Goal: Information Seeking & Learning: Learn about a topic

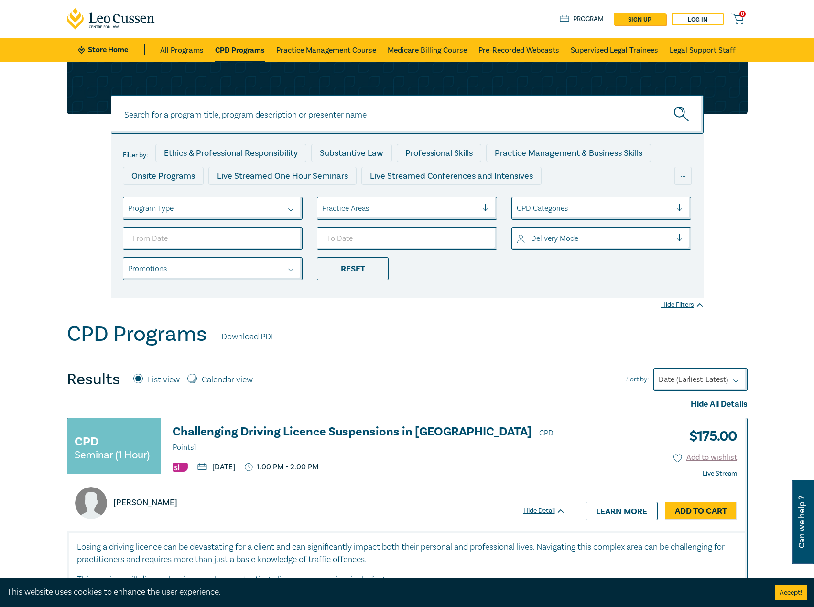
click at [251, 212] on div at bounding box center [205, 208] width 155 height 12
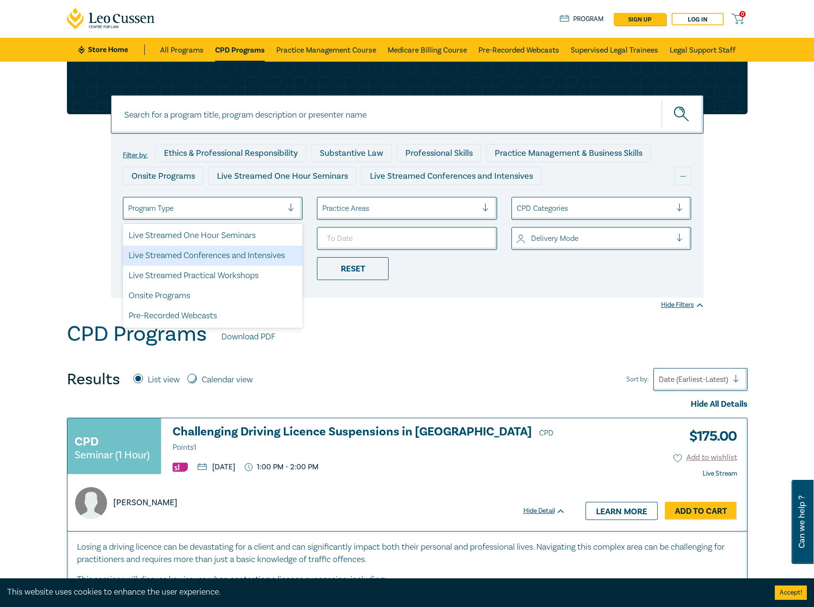
click at [229, 256] on div "Live Streamed Conferences and Intensives" at bounding box center [213, 256] width 180 height 20
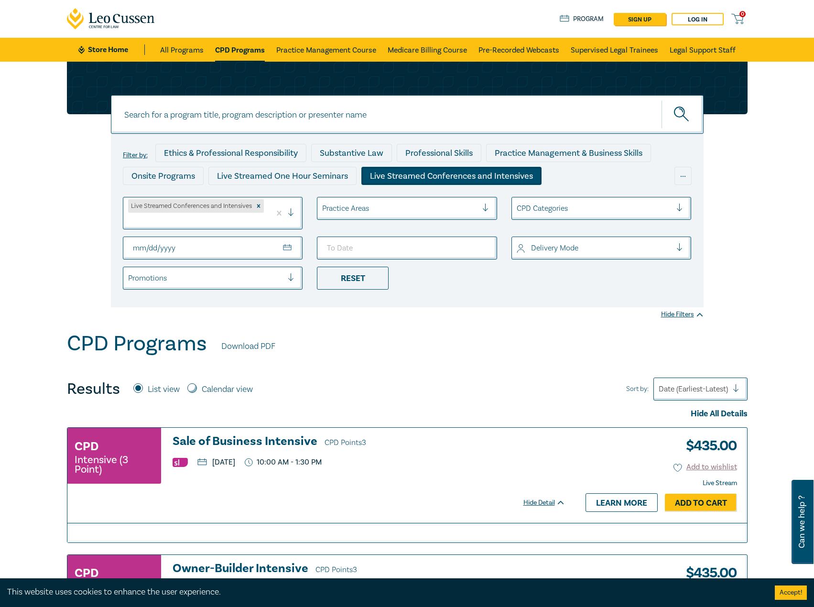
click at [270, 254] on input "From Date" at bounding box center [213, 248] width 180 height 23
click at [292, 252] on input "From Date" at bounding box center [213, 248] width 180 height 23
type input "2025-11-01"
click at [480, 244] on input "To Date" at bounding box center [407, 248] width 180 height 23
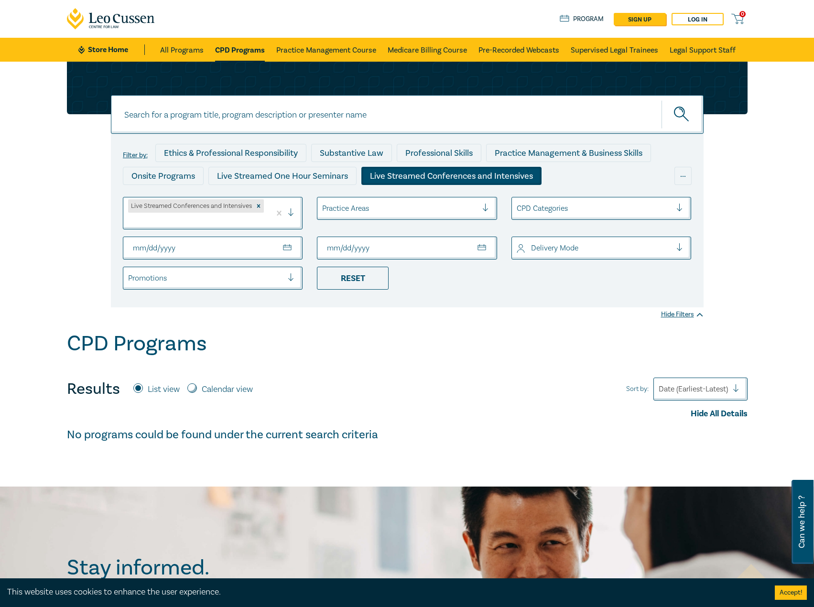
type input "2025-11-30"
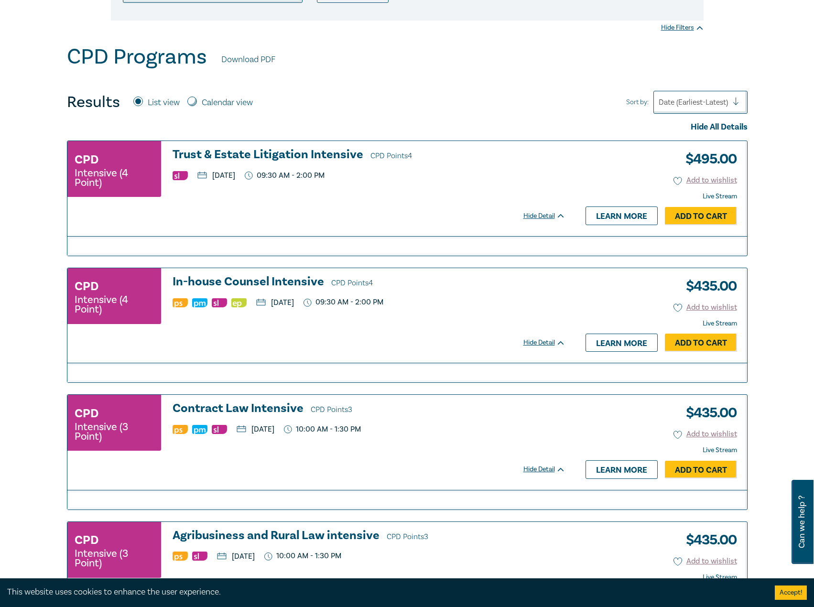
scroll to position [335, 0]
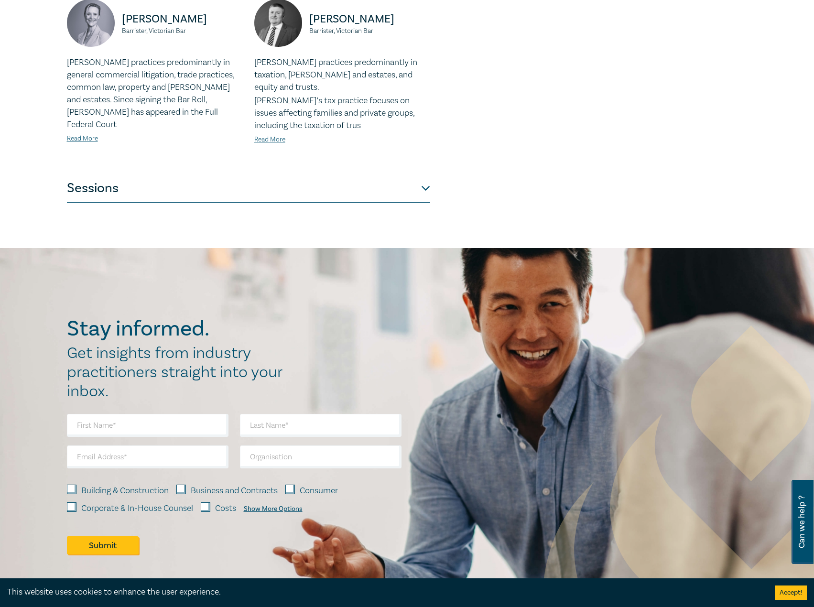
scroll to position [430, 0]
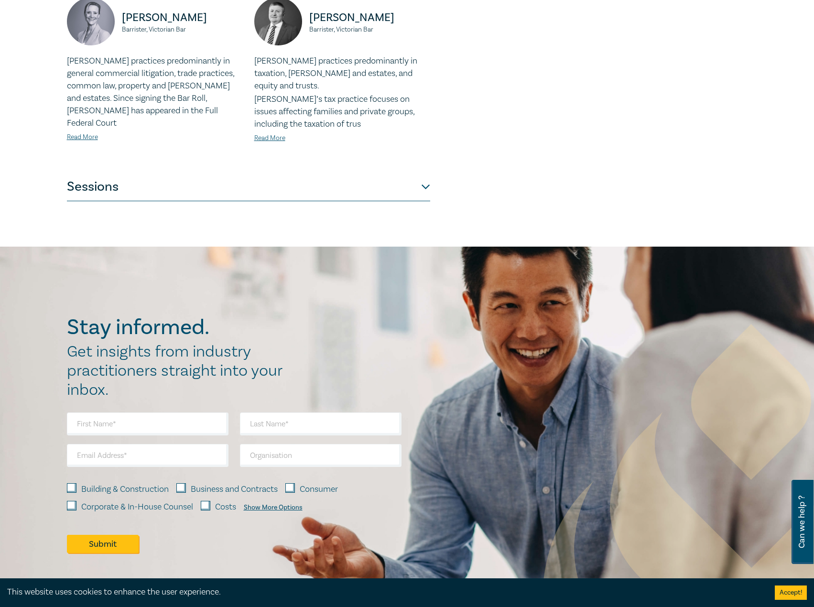
click at [266, 173] on button "Sessions" at bounding box center [248, 187] width 363 height 29
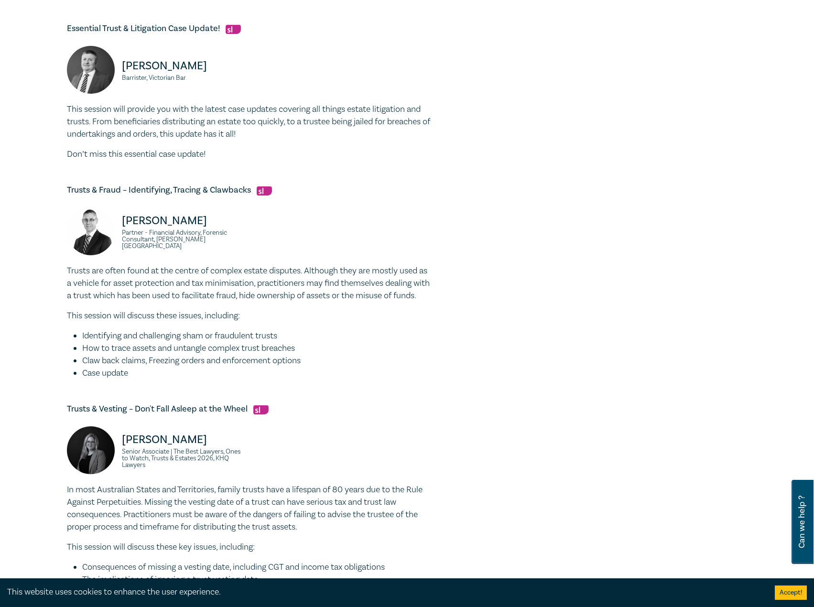
scroll to position [621, 0]
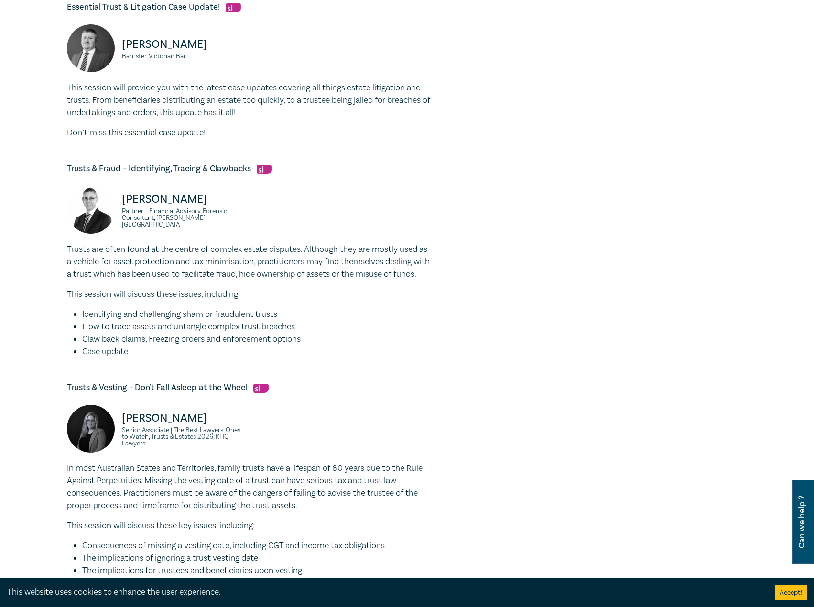
drag, startPoint x: 192, startPoint y: 151, endPoint x: 208, endPoint y: 163, distance: 19.9
click at [192, 152] on div "Strategic Procedure in Estate Litigation – Practice Notes, Directions & Court P…" at bounding box center [248, 148] width 363 height 975
drag, startPoint x: 251, startPoint y: 167, endPoint x: 58, endPoint y: 165, distance: 193.1
click at [53, 164] on div "Trust & Estate Litigation Intensive I25056 CPD Intensive (4 Point) CPD Points 4…" at bounding box center [407, 60] width 814 height 1241
copy h5 "Trusts & Fraud – Identifying, Tracing & Clawbacks"
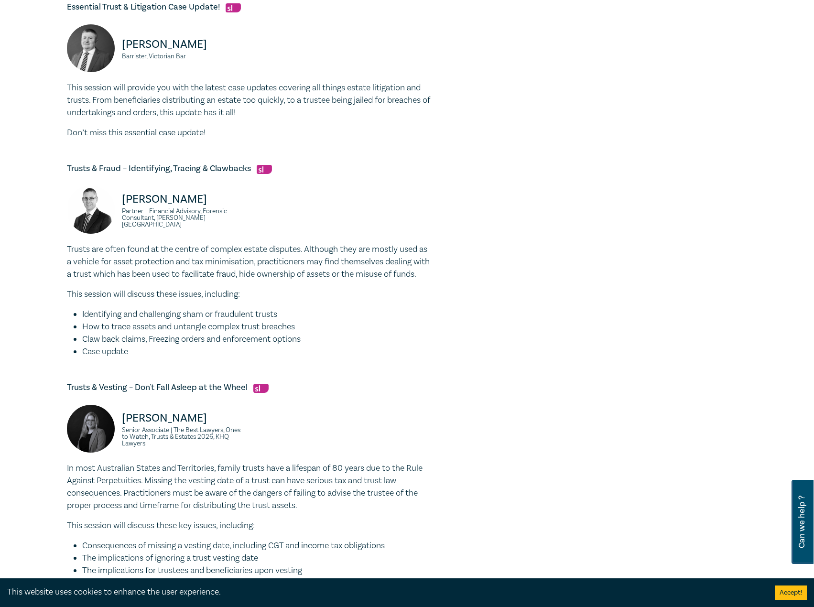
click at [185, 247] on p "Trusts are often found at the centre of complex estate disputes. Although they …" at bounding box center [248, 261] width 363 height 37
drag, startPoint x: 141, startPoint y: 360, endPoint x: 62, endPoint y: 251, distance: 134.8
click at [62, 251] on div "Trust & Estate Litigation Intensive I25056 CPD Intensive (4 Point) CPD Points 4…" at bounding box center [291, 61] width 461 height 1151
copy div "Trusts are often found at the centre of complex estate disputes. Although they …"
drag, startPoint x: 206, startPoint y: 203, endPoint x: 82, endPoint y: 196, distance: 124.5
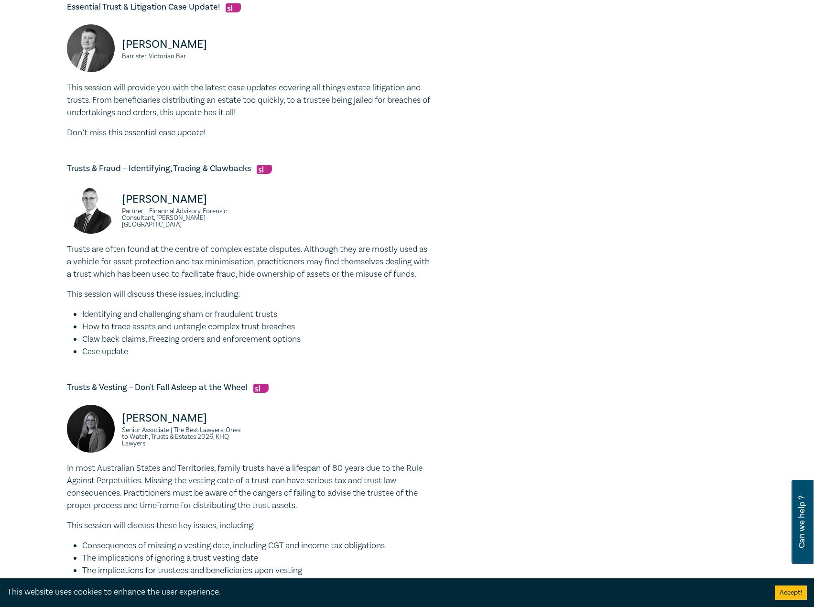
click at [82, 196] on div "Darryn Hockley Partner - Financial Advisory, Forensic Consultant, Grant Thornto…" at bounding box center [155, 214] width 176 height 57
click at [164, 199] on p "Darryn Hockley" at bounding box center [182, 199] width 121 height 15
click at [205, 200] on p "Darryn Hockley" at bounding box center [182, 199] width 121 height 15
drag, startPoint x: 206, startPoint y: 200, endPoint x: 131, endPoint y: 202, distance: 74.1
click at [131, 202] on p "Darryn Hockley" at bounding box center [182, 199] width 121 height 15
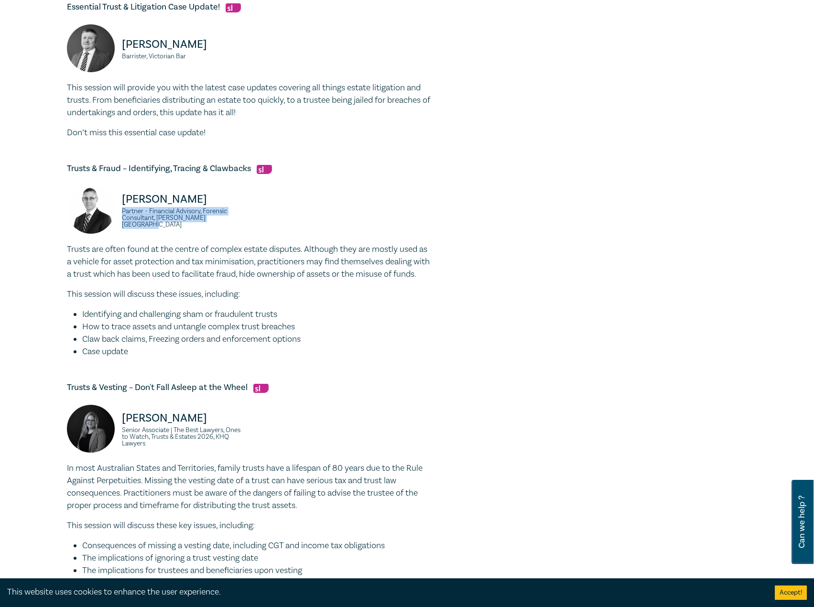
drag, startPoint x: 237, startPoint y: 223, endPoint x: 118, endPoint y: 214, distance: 119.4
click at [118, 214] on div "Darryn Hockley Partner - Financial Advisory, Forensic Consultant, Grant Thornto…" at bounding box center [155, 214] width 176 height 57
copy small "Partner - Financial Advisory, Forensic Consultant, Grant Thornton Australia"
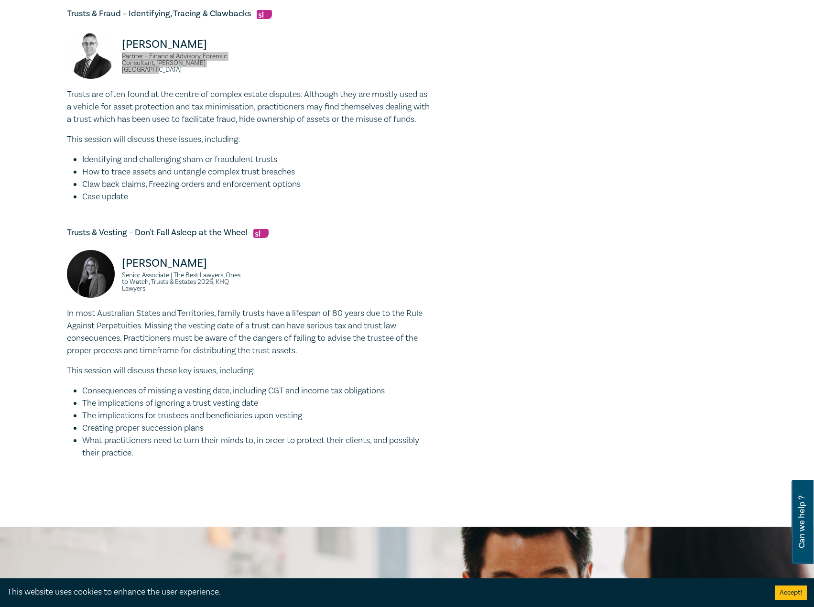
scroll to position [813, 0]
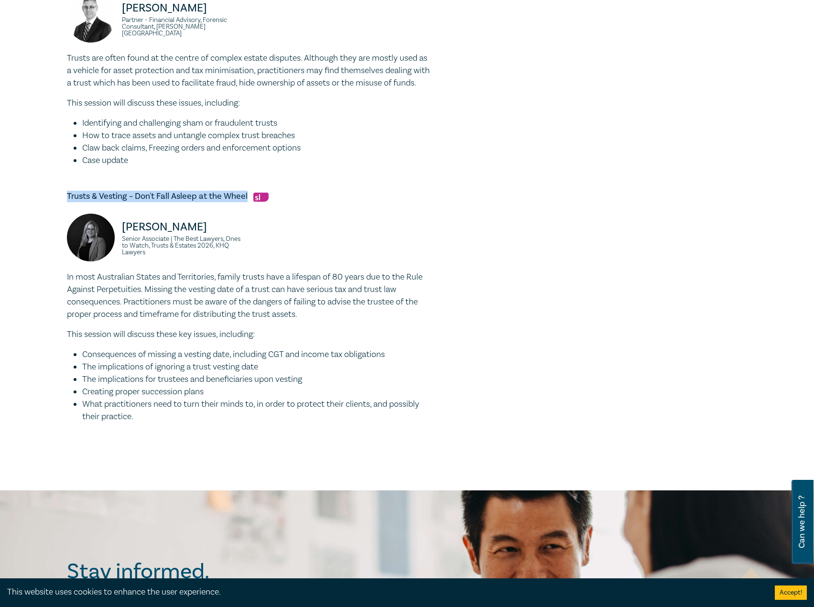
drag, startPoint x: 248, startPoint y: 207, endPoint x: 66, endPoint y: 206, distance: 182.1
copy h5 "Trusts & Vesting – Don't Fall Asleep at the Wheel"
click at [148, 420] on li "What practitioners need to turn their minds to, in order to protect their clien…" at bounding box center [256, 410] width 348 height 25
drag, startPoint x: 147, startPoint y: 432, endPoint x: 47, endPoint y: 292, distance: 172.0
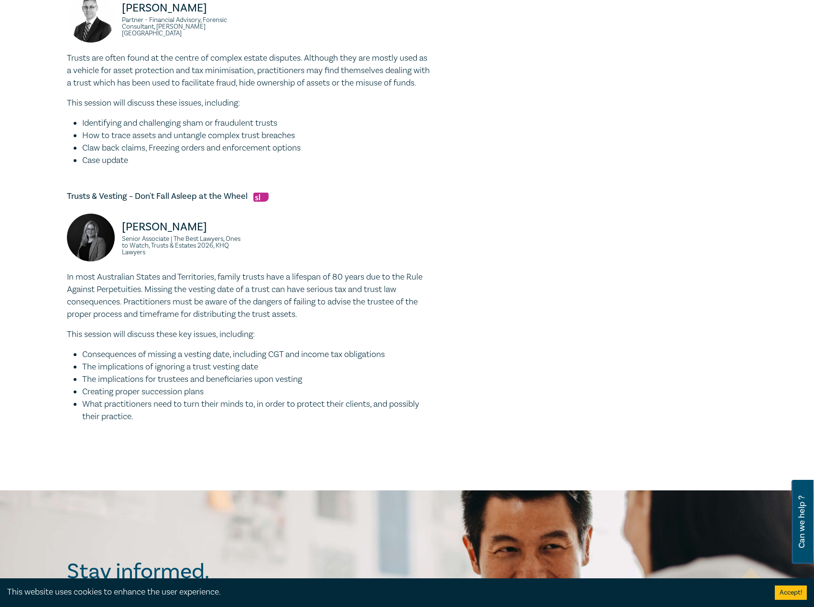
copy div "In most Australian States and Territories, family trusts have a lifespan of 80 …"
drag, startPoint x: 172, startPoint y: 265, endPoint x: 120, endPoint y: 227, distance: 64.0
click at [120, 227] on div "Laura Hussey Senior Associate | The Best Lawyers, Ones to Watch, Trusts & Estat…" at bounding box center [155, 242] width 176 height 57
copy div "Laura Hussey Senior Associate | The Best Lawyers, Ones to Watch, Trusts & Estat…"
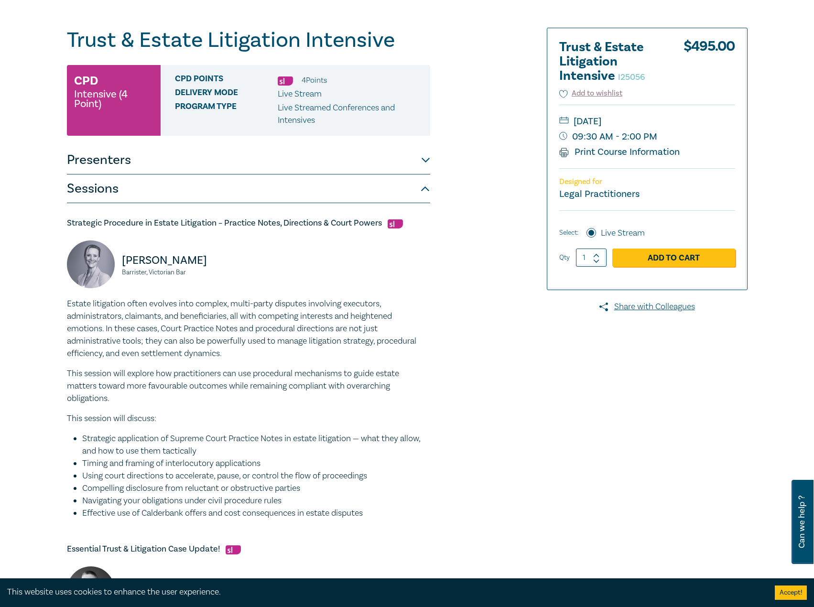
scroll to position [0, 0]
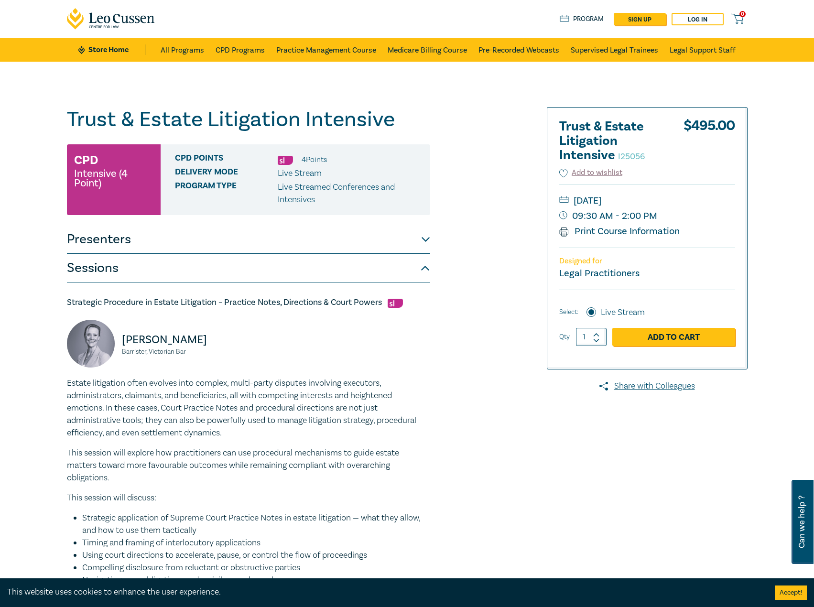
click at [291, 244] on button "Presenters" at bounding box center [248, 239] width 363 height 29
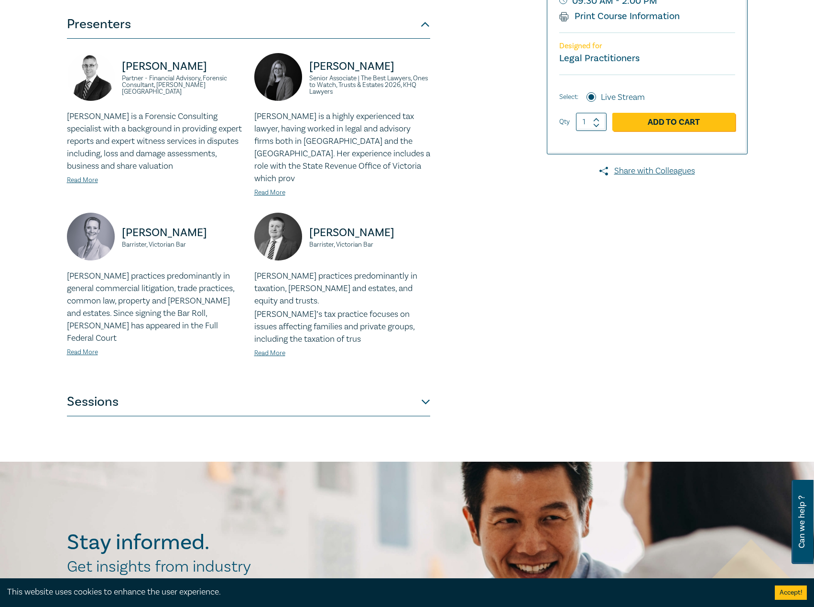
scroll to position [239, 0]
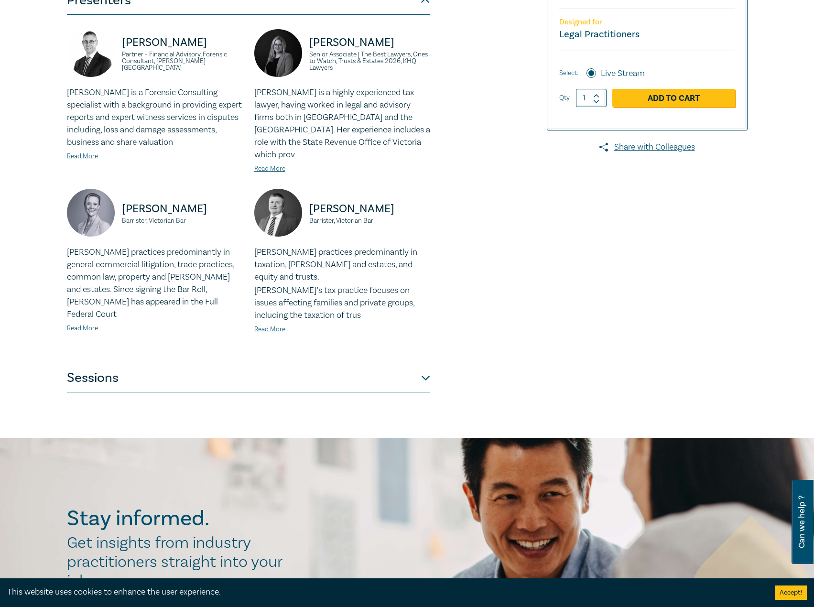
click at [152, 364] on button "Sessions" at bounding box center [248, 378] width 363 height 29
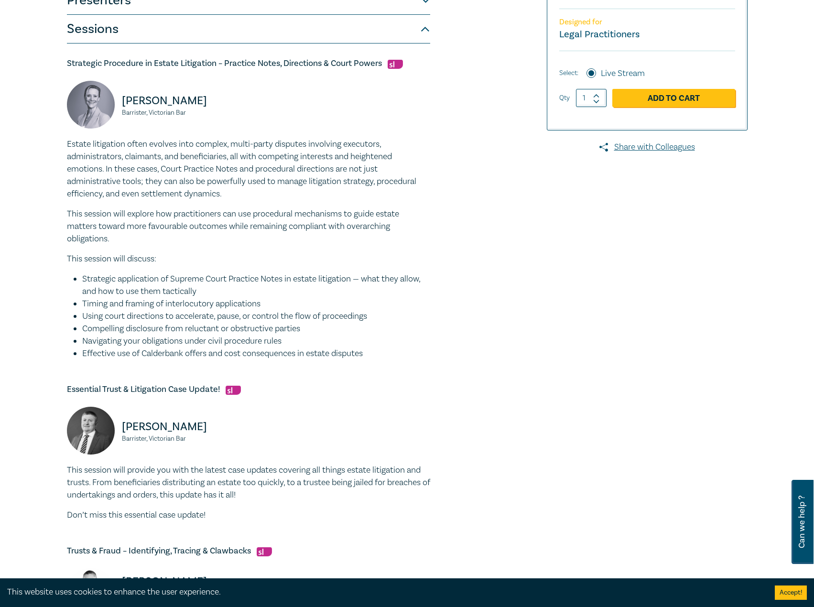
scroll to position [48, 0]
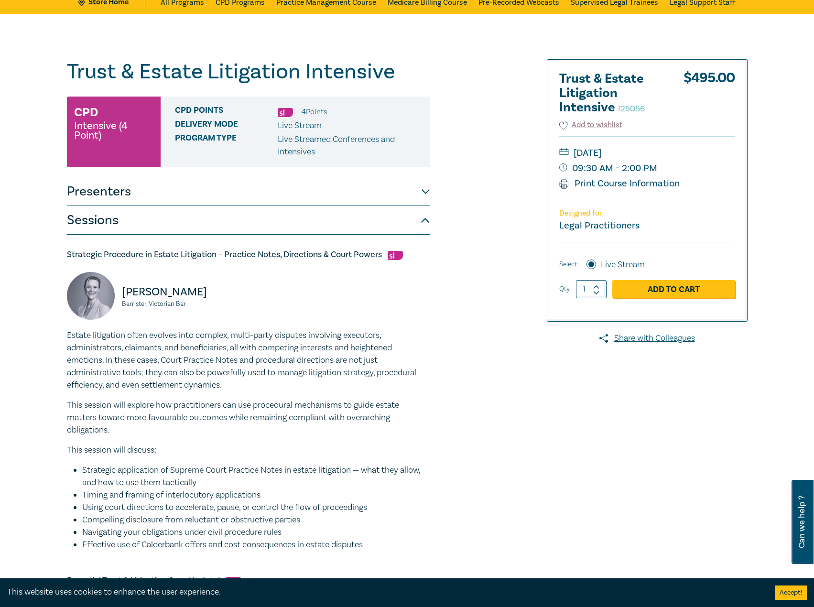
click at [206, 196] on button "Presenters" at bounding box center [248, 191] width 363 height 29
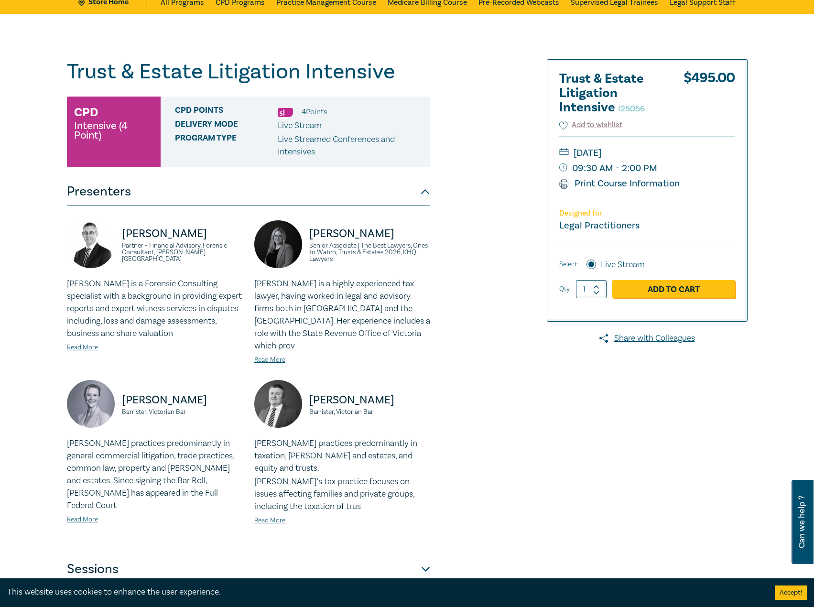
click at [85, 488] on div "Tammy practices predominantly in general commercial litigation, trade practices…" at bounding box center [155, 481] width 176 height 88
click at [73, 515] on link "Read More" at bounding box center [82, 519] width 31 height 9
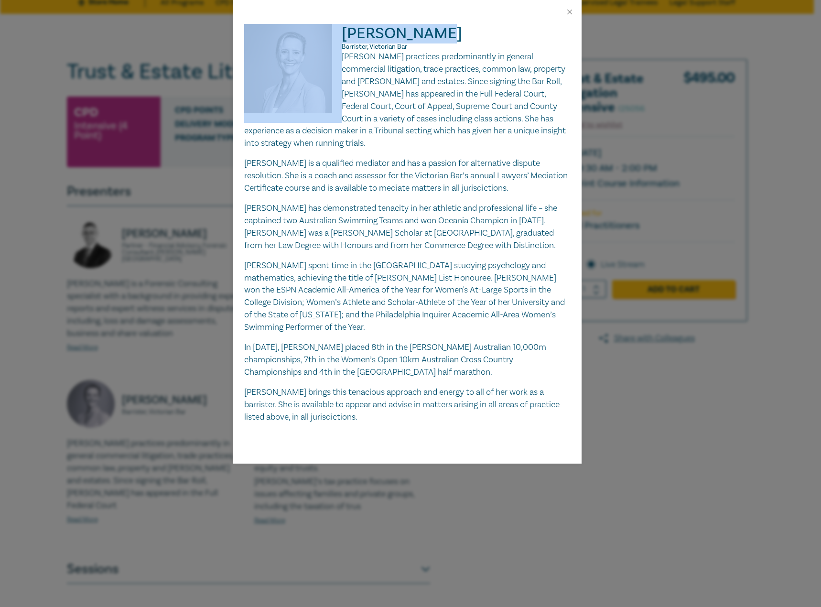
drag, startPoint x: 450, startPoint y: 32, endPoint x: 380, endPoint y: 29, distance: 69.4
click at [338, 36] on div "Tamara Quinn Barrister, Victorian Bar Tammy practices predominantly in general …" at bounding box center [407, 223] width 326 height 399
copy div "[PERSON_NAME]"
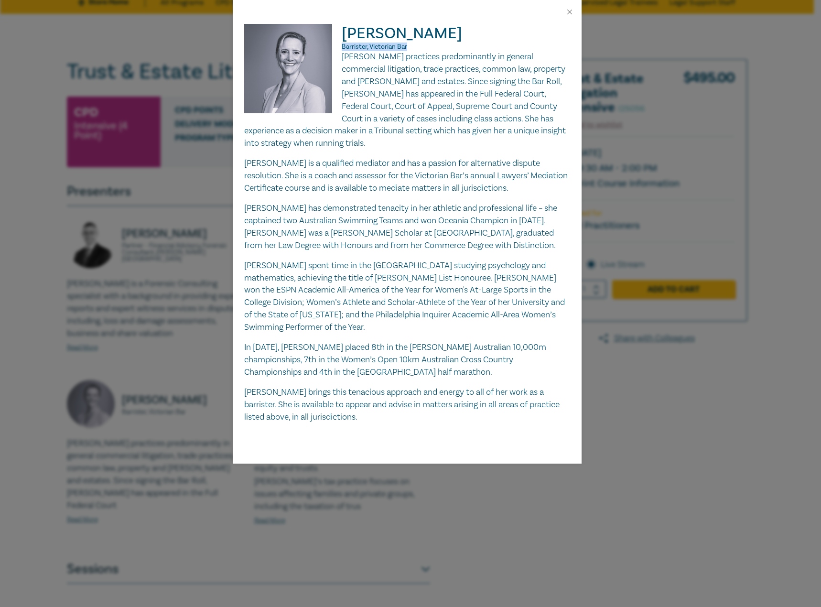
drag, startPoint x: 417, startPoint y: 47, endPoint x: 343, endPoint y: 47, distance: 74.1
click at [343, 47] on p "Barrister, Victorian Bar" at bounding box center [407, 47] width 326 height 8
copy span "Barrister, Victorian Bar"
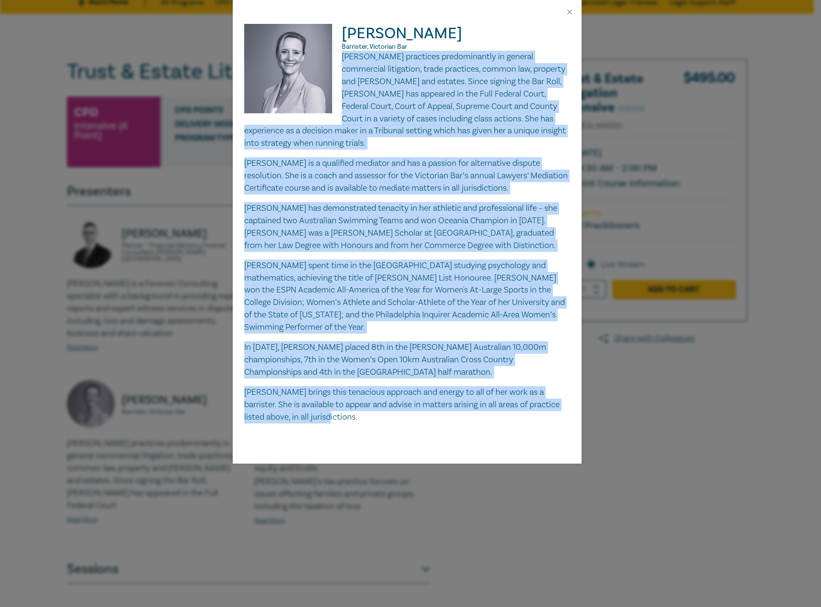
drag, startPoint x: 343, startPoint y: 57, endPoint x: 543, endPoint y: 414, distance: 409.8
click at [543, 414] on div "Tammy practices predominantly in general commercial litigation, trade practices…" at bounding box center [407, 237] width 326 height 372
copy div "Tammy practices predominantly in general commercial litigation, trade practices…"
click at [569, 11] on button "Close" at bounding box center [569, 12] width 9 height 9
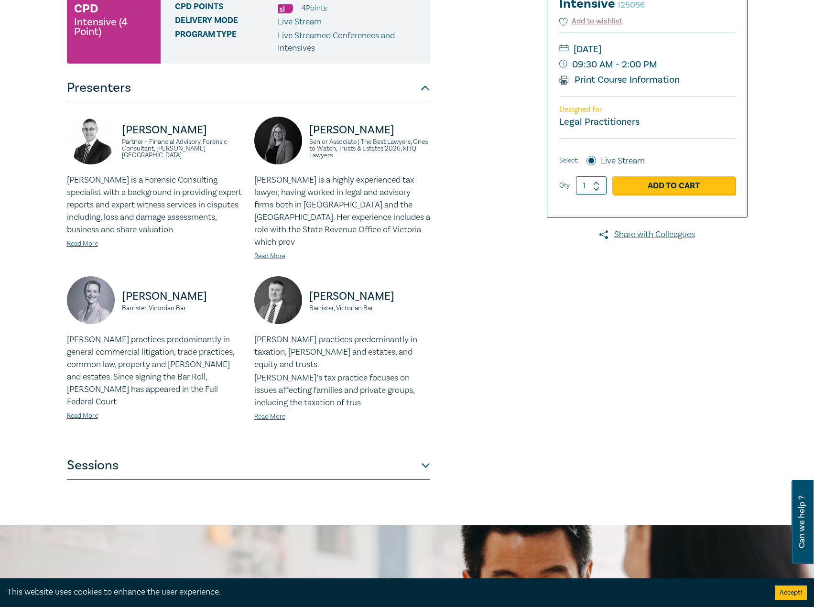
scroll to position [239, 0]
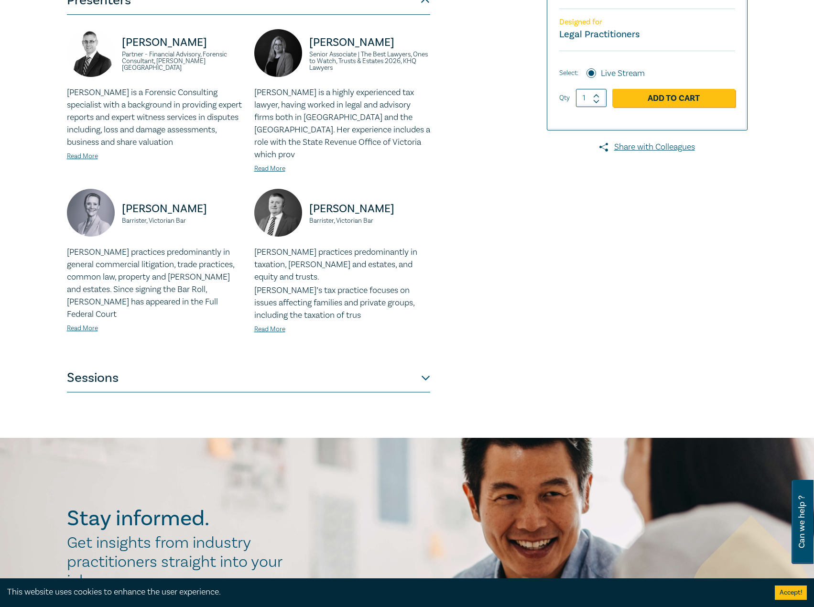
click at [330, 364] on button "Sessions" at bounding box center [248, 378] width 363 height 29
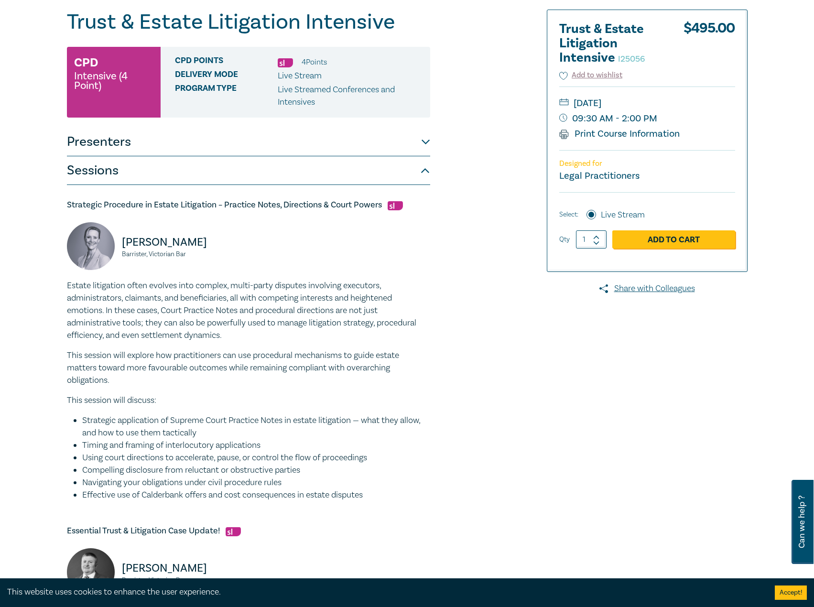
scroll to position [96, 0]
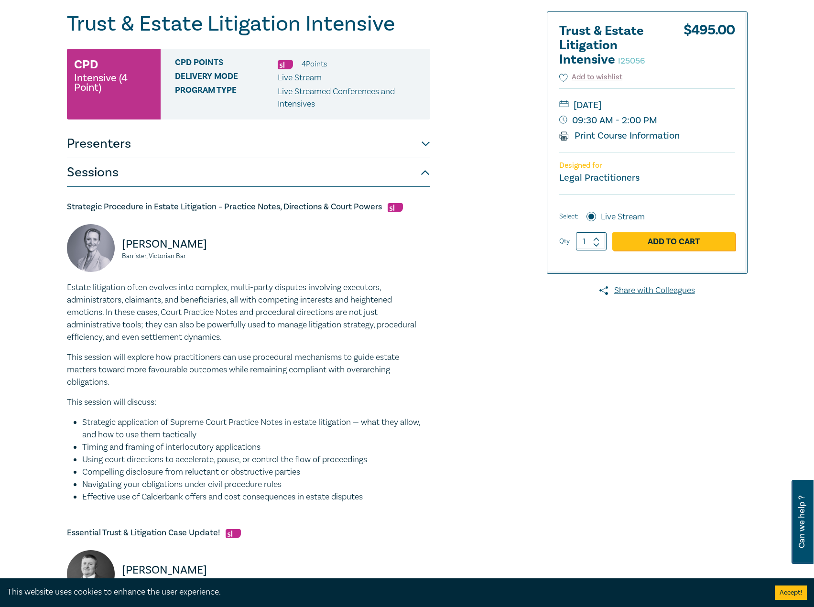
click at [299, 142] on button "Presenters" at bounding box center [248, 144] width 363 height 29
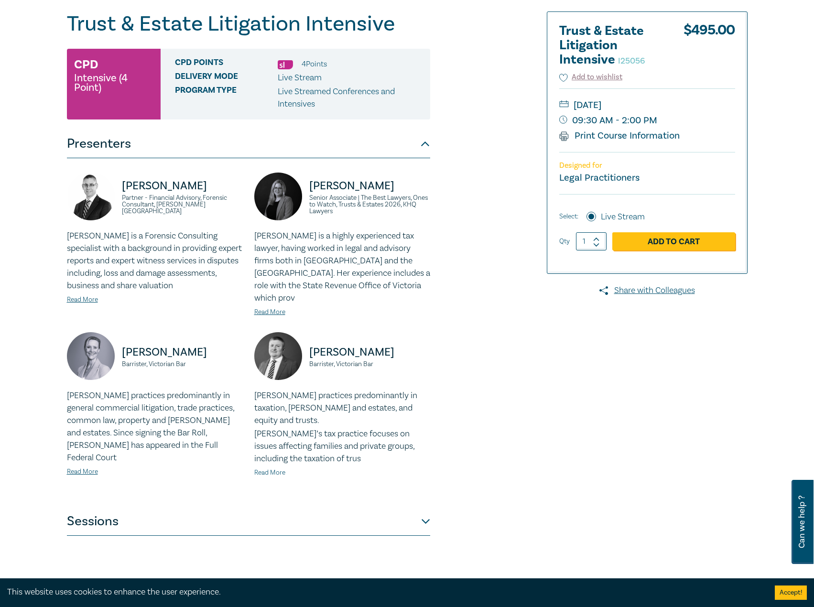
click at [275, 468] on link "Read More" at bounding box center [269, 472] width 31 height 9
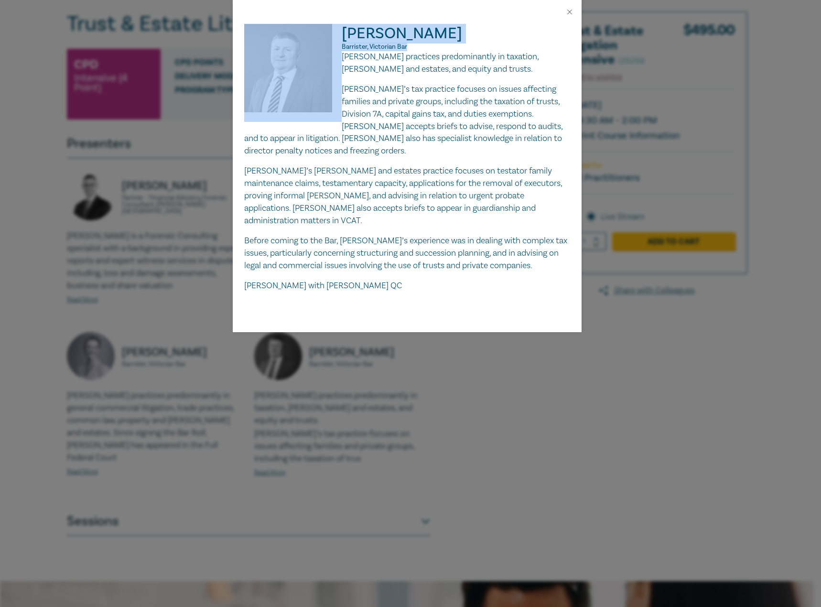
drag, startPoint x: 413, startPoint y: 46, endPoint x: 366, endPoint y: 33, distance: 49.1
click at [330, 33] on div "Adam Craig Barrister, Victorian Bar Adam practices predominantly in taxation, w…" at bounding box center [407, 158] width 326 height 268
copy div "Adam Craig Barrister, Victorian Bar"
drag, startPoint x: 342, startPoint y: 53, endPoint x: 394, endPoint y: 278, distance: 231.2
click at [394, 278] on div "Adam practices predominantly in taxation, wills and estates, and equity and tru…" at bounding box center [407, 171] width 326 height 241
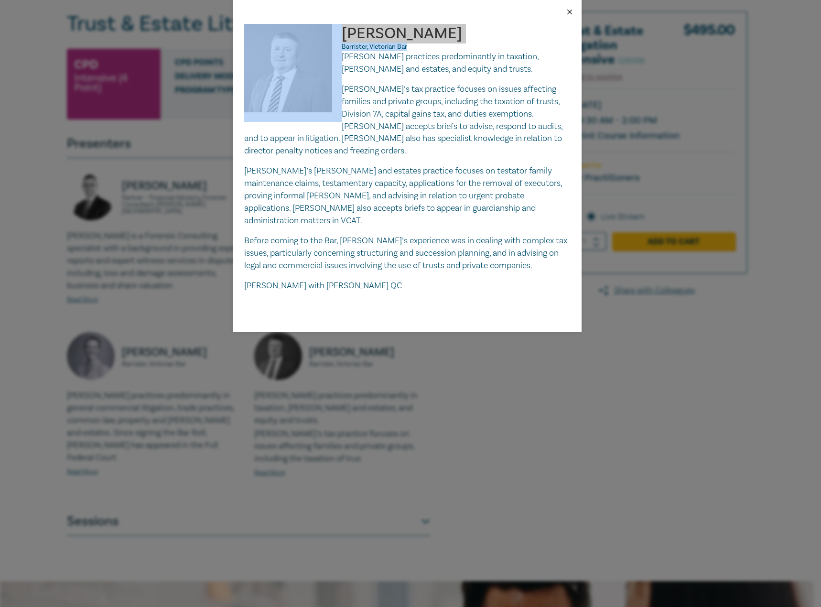
click at [573, 11] on button "Close" at bounding box center [569, 12] width 9 height 9
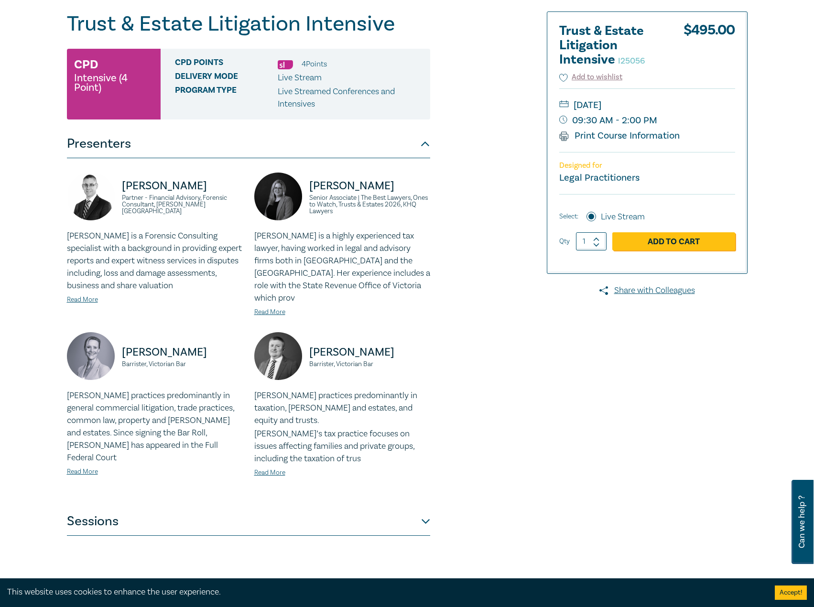
click at [348, 507] on button "Sessions" at bounding box center [248, 521] width 363 height 29
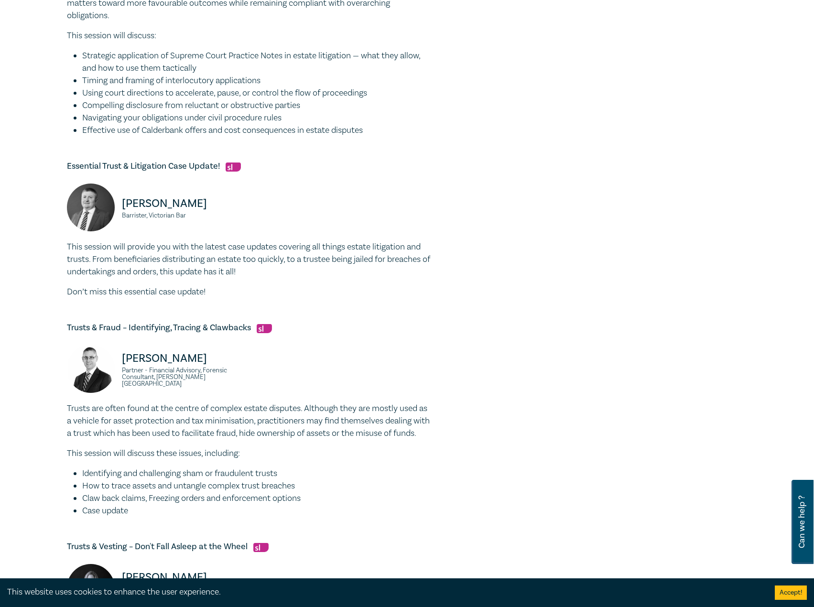
scroll to position [526, 0]
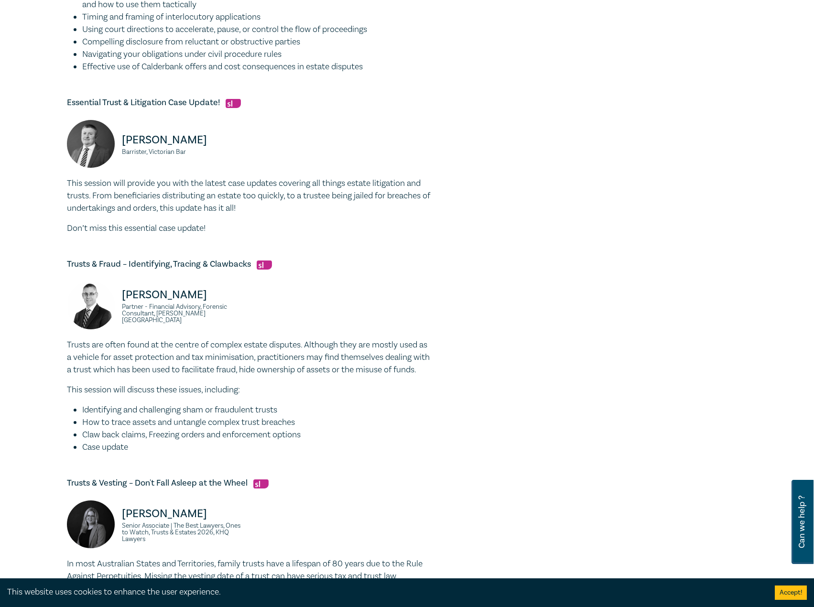
drag, startPoint x: 204, startPoint y: 299, endPoint x: 114, endPoint y: 303, distance: 89.4
click at [114, 303] on div "Darryn Hockley Partner - Financial Advisory, Forensic Consultant, Grant Thornto…" at bounding box center [155, 310] width 176 height 57
drag, startPoint x: 235, startPoint y: 322, endPoint x: 115, endPoint y: 309, distance: 120.7
click at [115, 309] on div "Darryn Hockley Partner - Financial Advisory, Forensic Consultant, Grant Thornto…" at bounding box center [155, 310] width 176 height 57
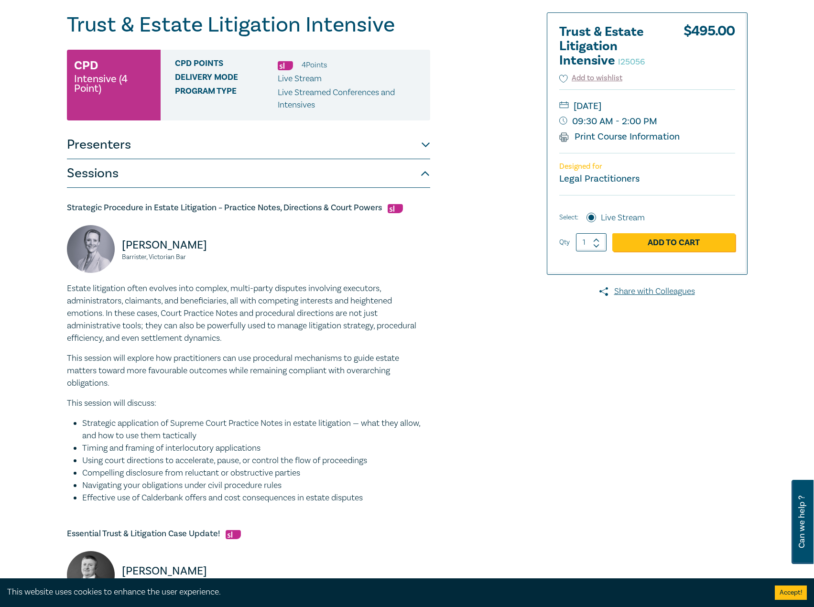
scroll to position [0, 0]
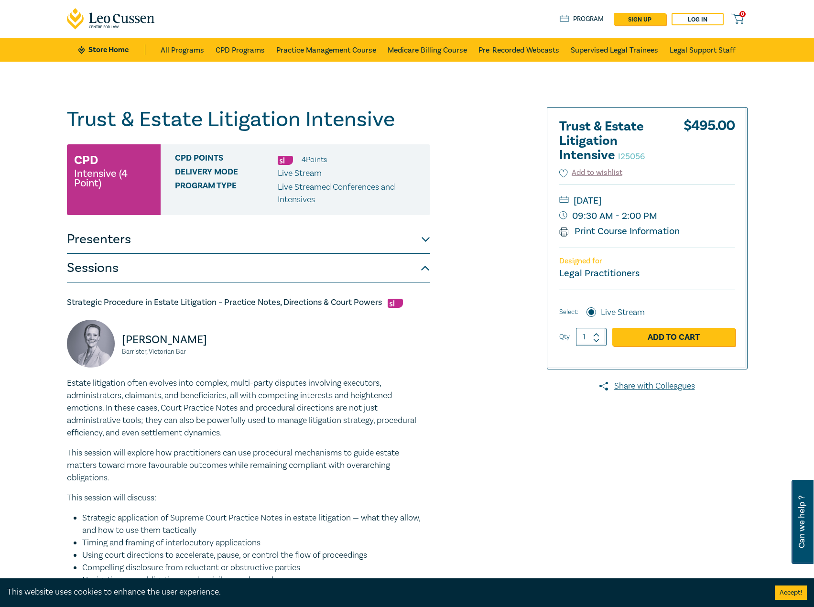
click at [184, 244] on button "Presenters" at bounding box center [248, 239] width 363 height 29
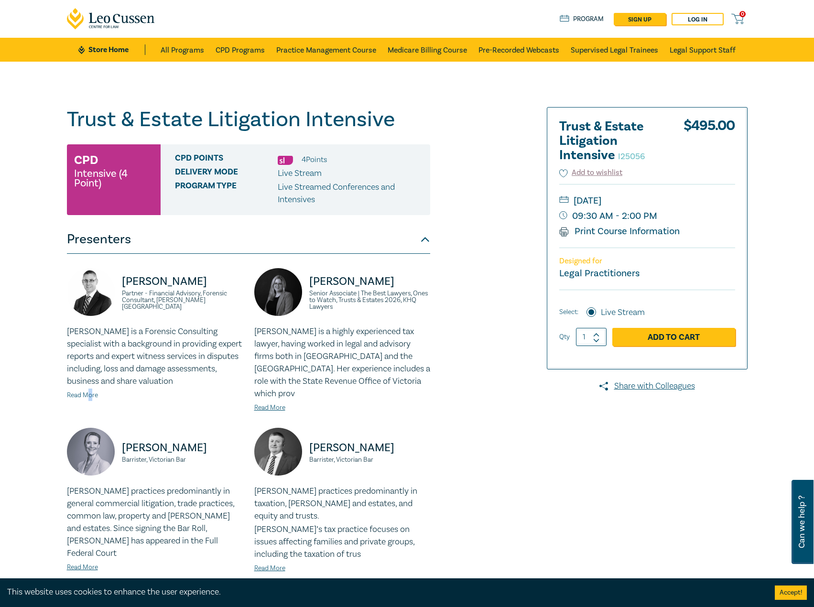
click at [90, 391] on link "Read More" at bounding box center [82, 395] width 31 height 9
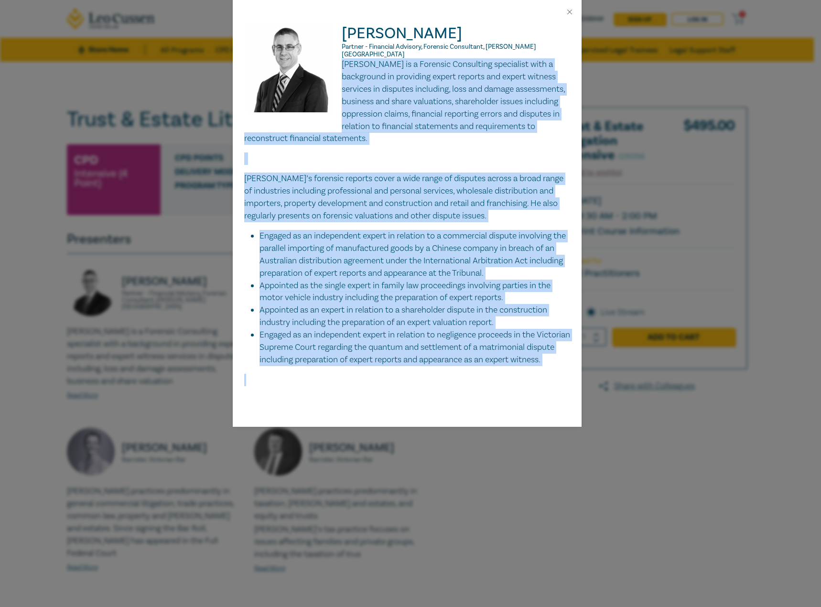
drag, startPoint x: 342, startPoint y: 54, endPoint x: 537, endPoint y: 374, distance: 374.6
click at [537, 374] on div "Darryn is a Forensic Consulting specialist with a background in providing exper…" at bounding box center [407, 222] width 326 height 328
click at [571, 11] on button "Close" at bounding box center [569, 12] width 9 height 9
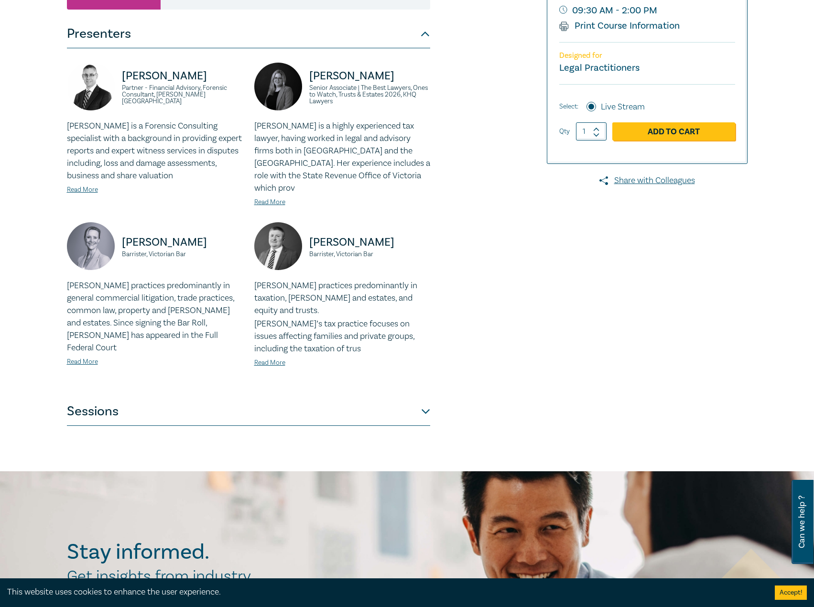
scroll to position [287, 0]
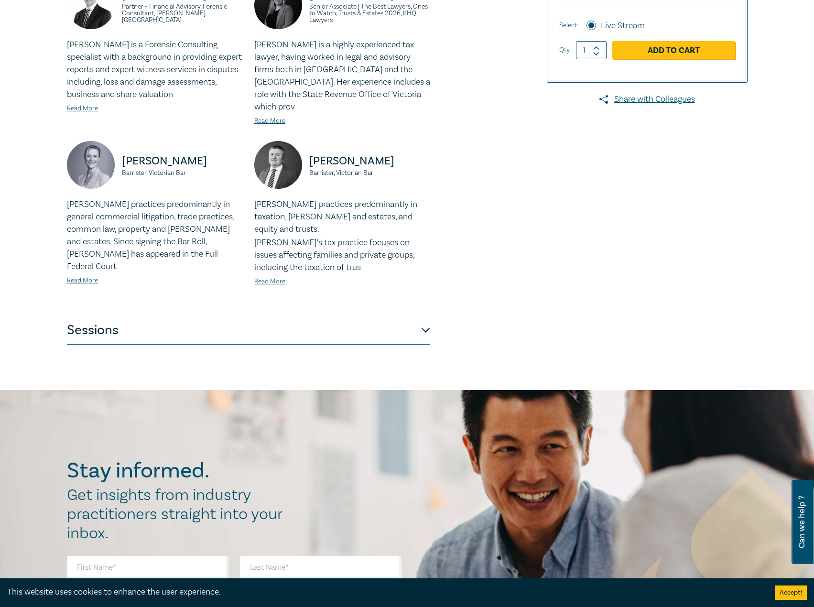
click at [347, 316] on button "Sessions" at bounding box center [248, 330] width 363 height 29
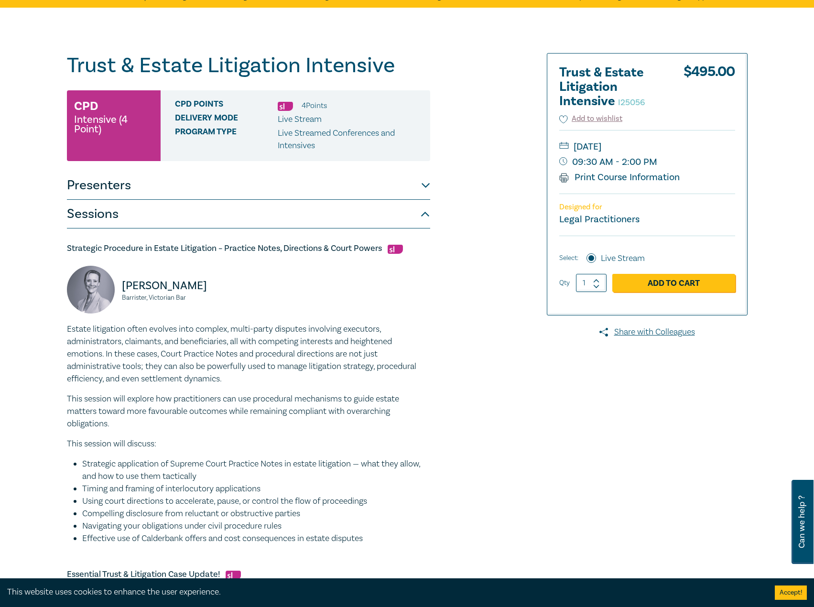
scroll to position [0, 0]
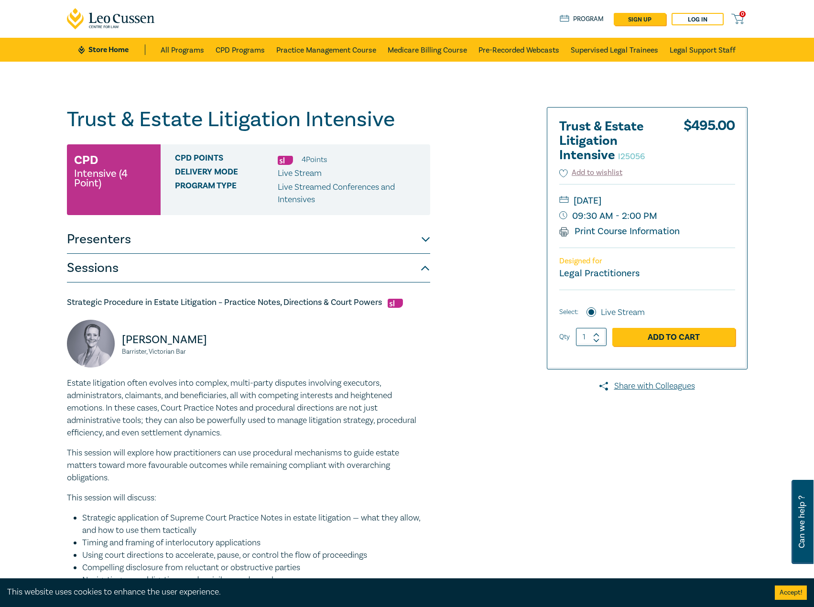
click at [256, 245] on button "Presenters" at bounding box center [248, 239] width 363 height 29
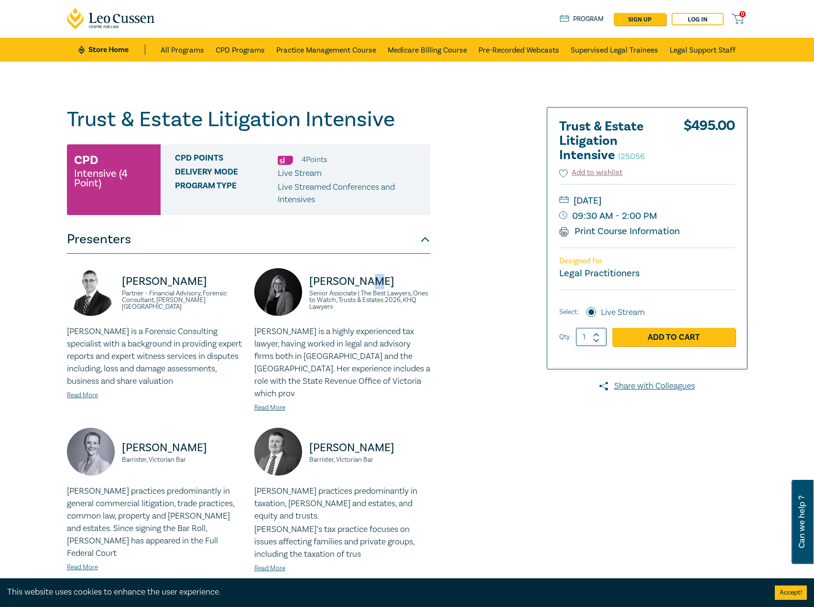
drag, startPoint x: 373, startPoint y: 280, endPoint x: 366, endPoint y: 279, distance: 7.2
click at [366, 279] on p "Laura Hussey" at bounding box center [369, 281] width 121 height 15
click at [382, 281] on p "Laura Hussey" at bounding box center [369, 281] width 121 height 15
click at [378, 278] on p "Laura Hussey" at bounding box center [369, 281] width 121 height 15
drag, startPoint x: 379, startPoint y: 282, endPoint x: 306, endPoint y: 282, distance: 72.7
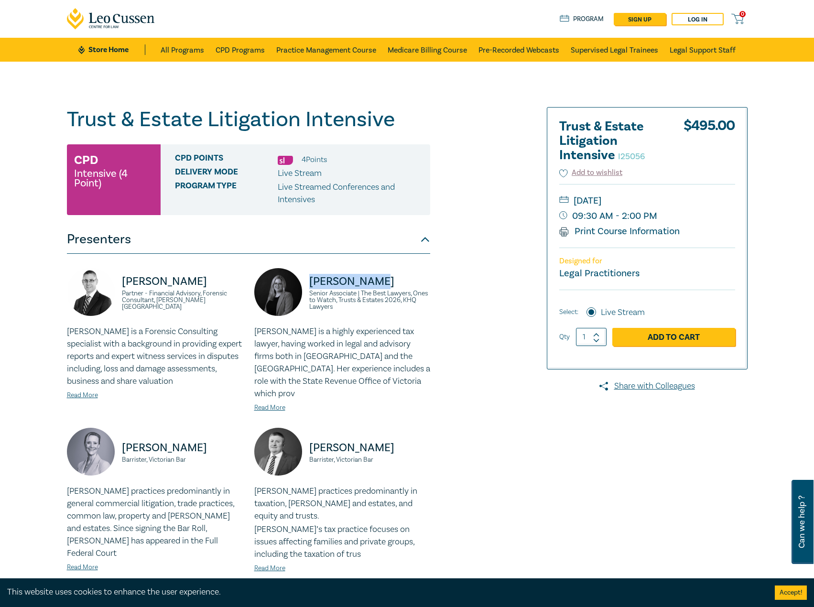
click at [306, 282] on div "Laura Hussey Senior Associate | The Best Lawyers, Ones to Watch, Trusts & Estat…" at bounding box center [342, 296] width 176 height 57
drag, startPoint x: 361, startPoint y: 308, endPoint x: 303, endPoint y: 295, distance: 60.3
click at [303, 295] on div "Laura Hussey Senior Associate | The Best Lawyers, Ones to Watch, Trusts & Estat…" at bounding box center [342, 296] width 176 height 57
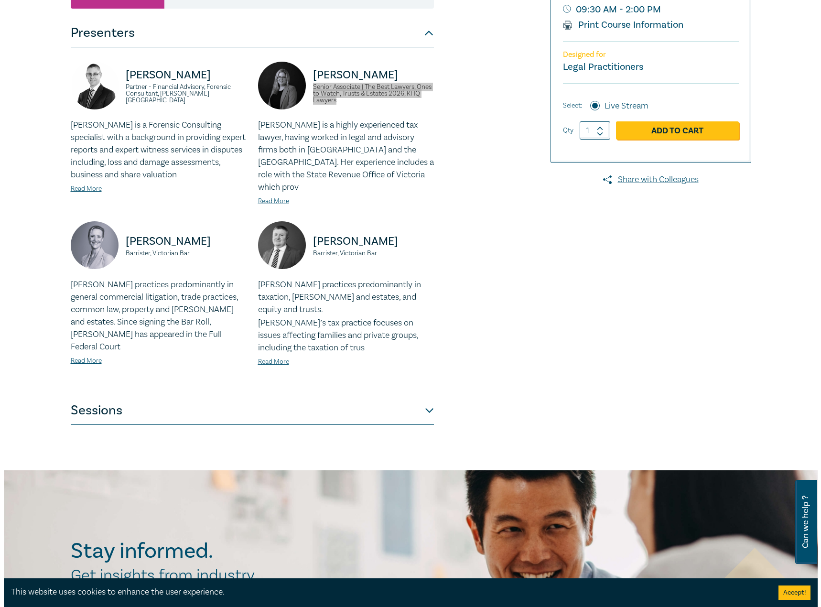
scroll to position [191, 0]
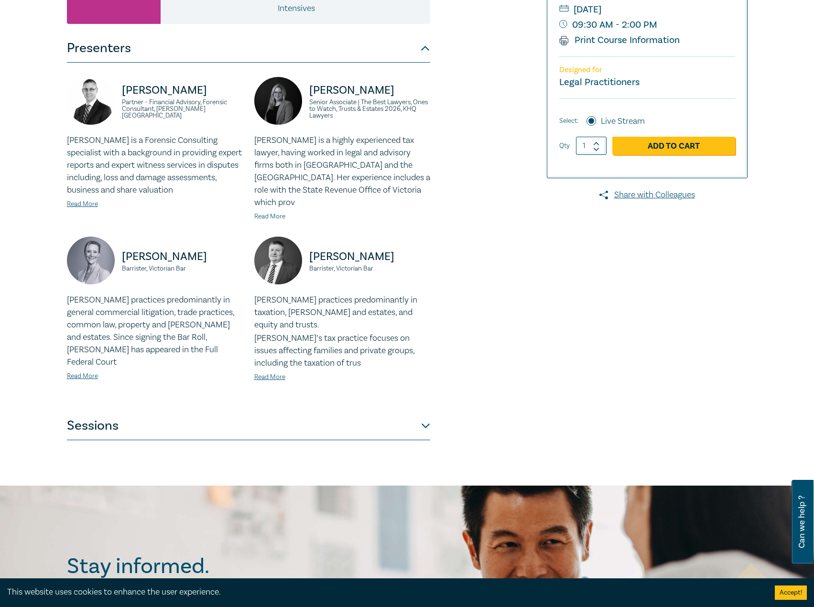
click at [265, 212] on link "Read More" at bounding box center [269, 216] width 31 height 9
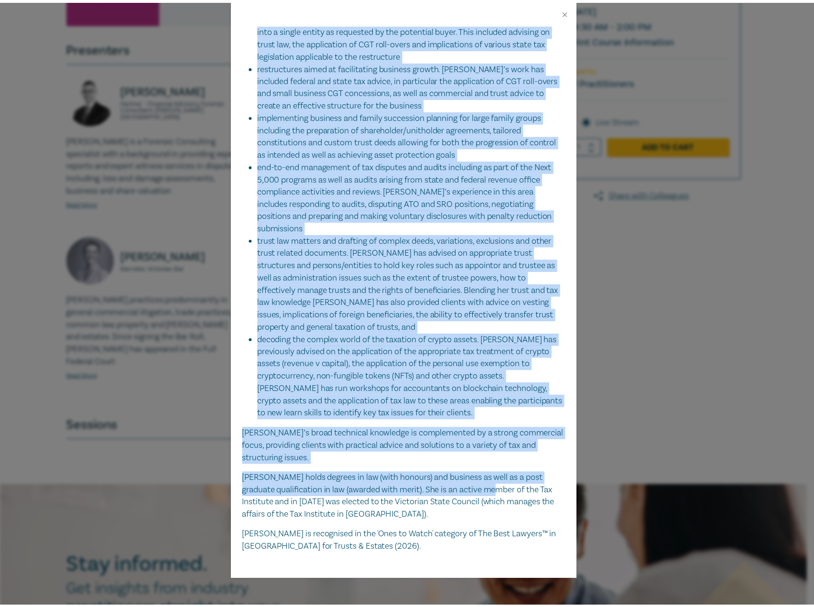
scroll to position [201, 0]
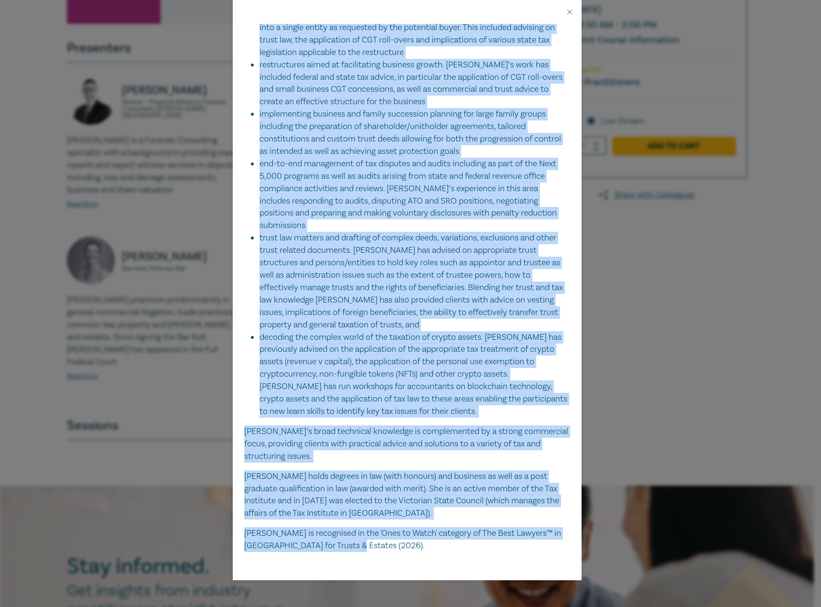
drag, startPoint x: 341, startPoint y: 65, endPoint x: 385, endPoint y: 550, distance: 487.7
click at [385, 550] on div "Laura Hussey Senior Associate | The Best Lawyers, Ones to Watch, Trusts & Estat…" at bounding box center [407, 302] width 349 height 556
click at [640, 268] on div "Laura Hussey Senior Associate | The Best Lawyers, Ones to Watch, Trusts & Estat…" at bounding box center [410, 303] width 821 height 607
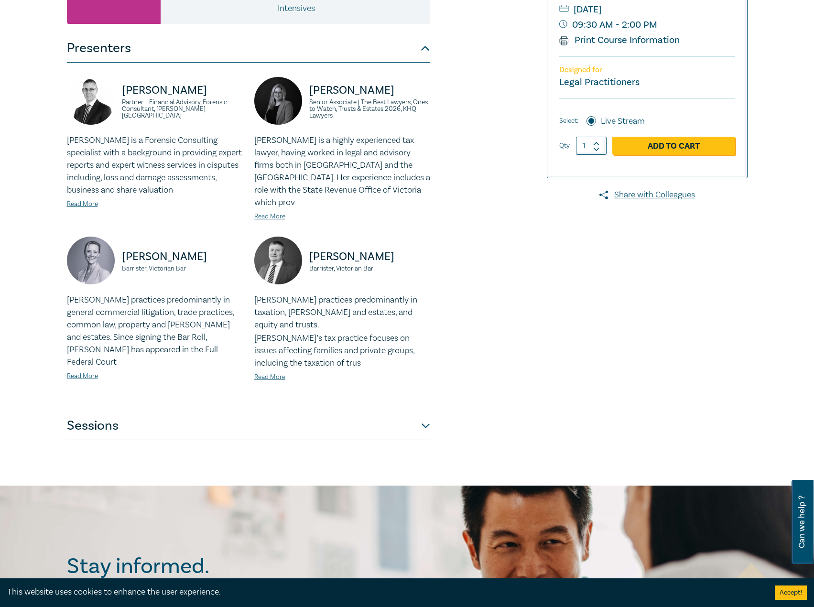
click at [348, 412] on button "Sessions" at bounding box center [248, 426] width 363 height 29
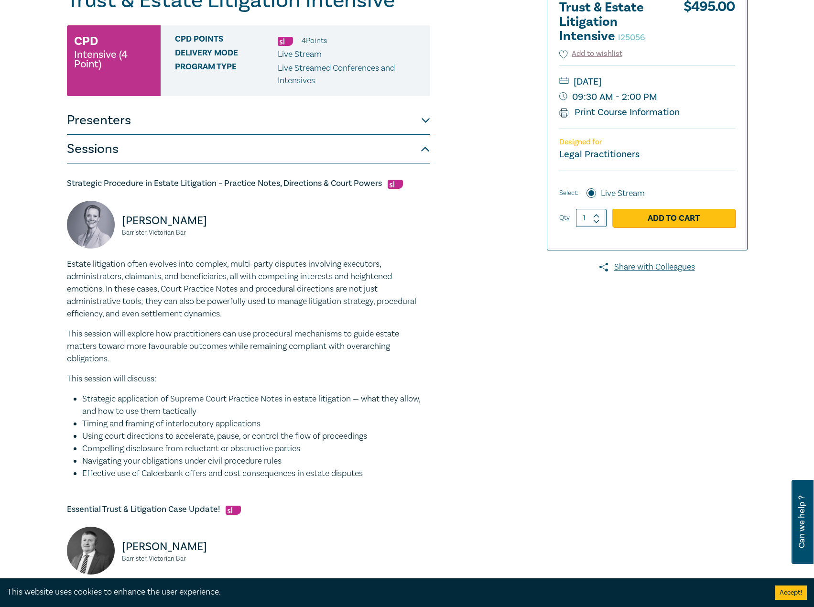
scroll to position [143, 0]
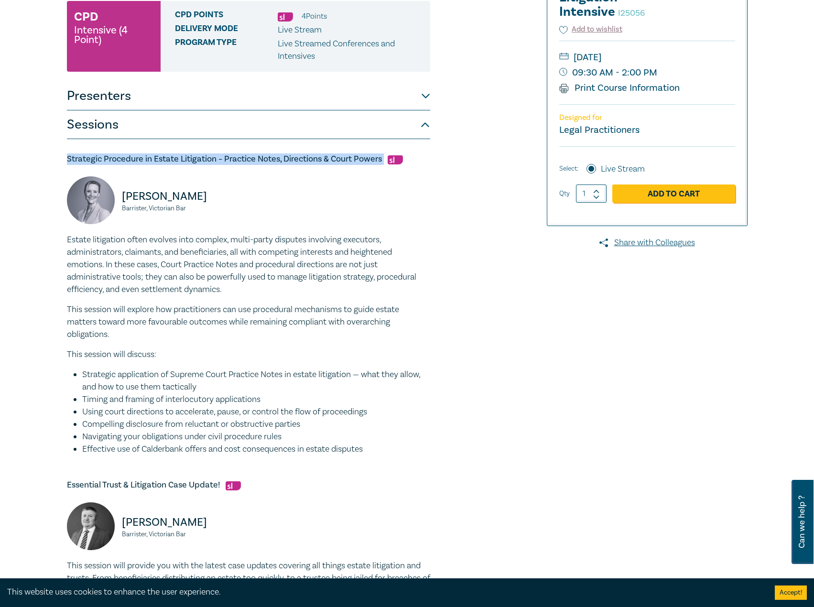
drag, startPoint x: 384, startPoint y: 161, endPoint x: 56, endPoint y: 158, distance: 327.9
click at [56, 158] on div "Trust & Estate Litigation Intensive I25056 CPD Intensive (4 Point) CPD Points 4…" at bounding box center [407, 538] width 814 height 1241
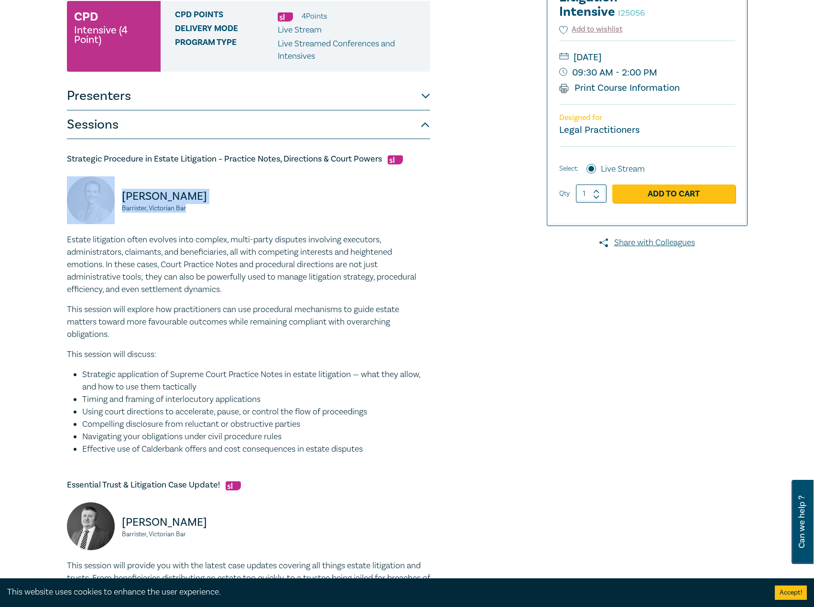
drag, startPoint x: 192, startPoint y: 205, endPoint x: 107, endPoint y: 197, distance: 85.0
click at [107, 197] on div "Tamara Quinn Barrister, Victorian Bar" at bounding box center [155, 204] width 176 height 57
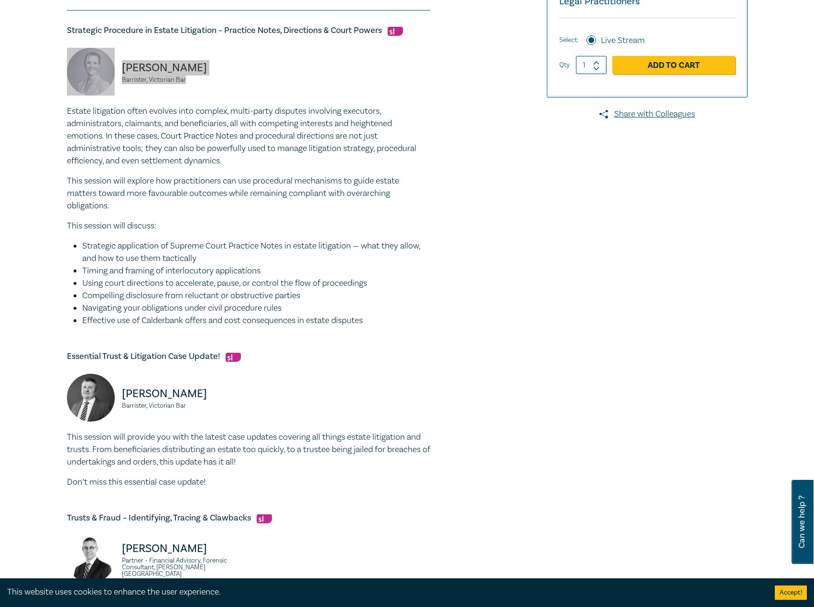
scroll to position [382, 0]
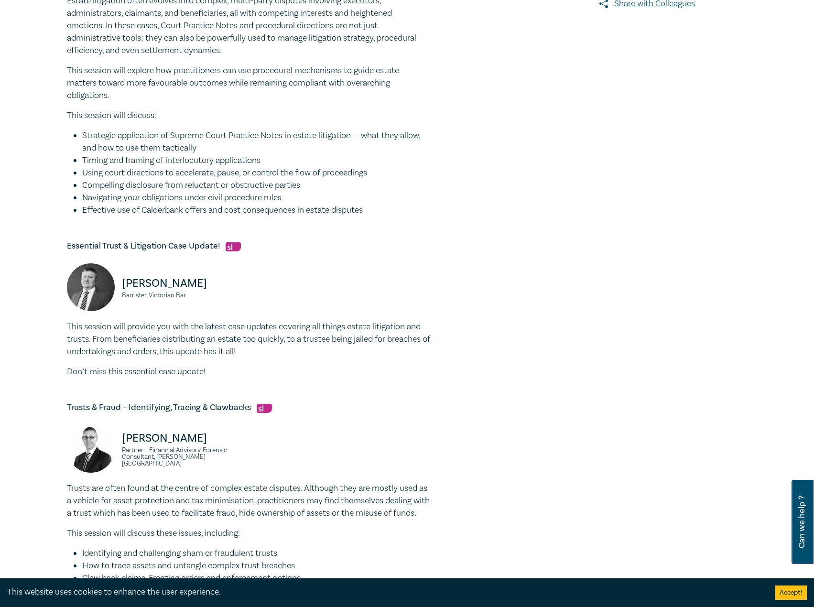
click at [218, 254] on div "Essential Trust & Litigation Case Update! Adam Craig Barrister, Victorian Bar T…" at bounding box center [248, 309] width 363 height 138
drag, startPoint x: 222, startPoint y: 243, endPoint x: 92, endPoint y: 247, distance: 130.1
click at [29, 240] on div "Trust & Estate Litigation Intensive I25056 CPD Intensive (4 Point) CPD Points 4…" at bounding box center [407, 299] width 814 height 1241
drag, startPoint x: 203, startPoint y: 297, endPoint x: 108, endPoint y: 284, distance: 96.0
click at [108, 284] on div "Adam Craig Barrister, Victorian Bar" at bounding box center [155, 291] width 176 height 57
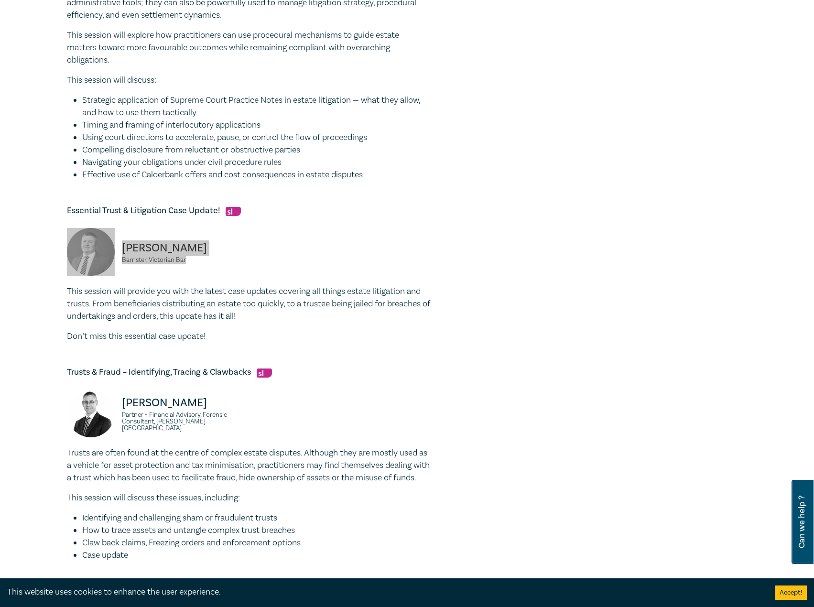
scroll to position [574, 0]
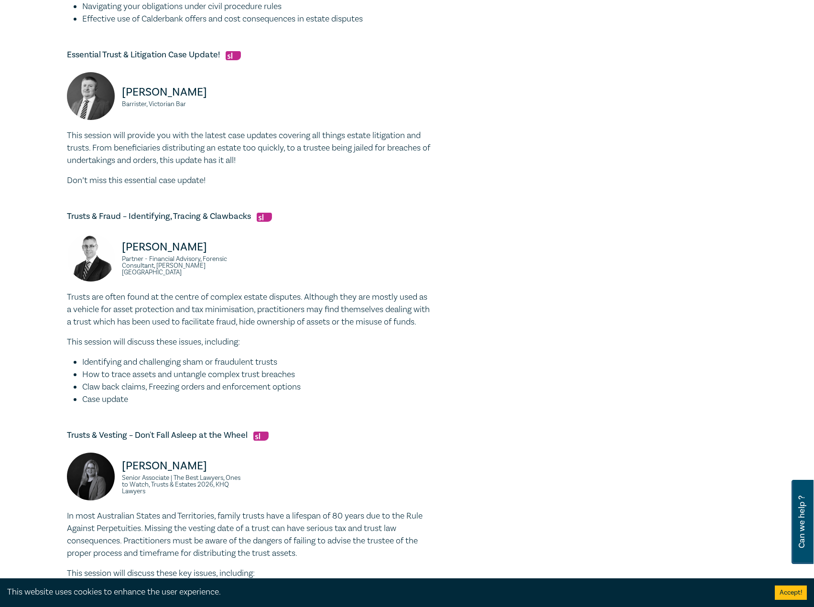
click at [225, 213] on h5 "Trusts & Fraud – Identifying, Tracing & Clawbacks" at bounding box center [248, 216] width 363 height 11
drag, startPoint x: 250, startPoint y: 216, endPoint x: 90, endPoint y: 215, distance: 160.1
click at [49, 215] on div "Trust & Estate Litigation Intensive I25056 CPD Intensive (4 Point) CPD Points 4…" at bounding box center [407, 108] width 814 height 1241
drag, startPoint x: 246, startPoint y: 267, endPoint x: 163, endPoint y: 252, distance: 85.0
click at [119, 249] on div "Darryn Hockley Partner - Financial Advisory, Forensic Consultant, Grant Thornto…" at bounding box center [154, 262] width 187 height 57
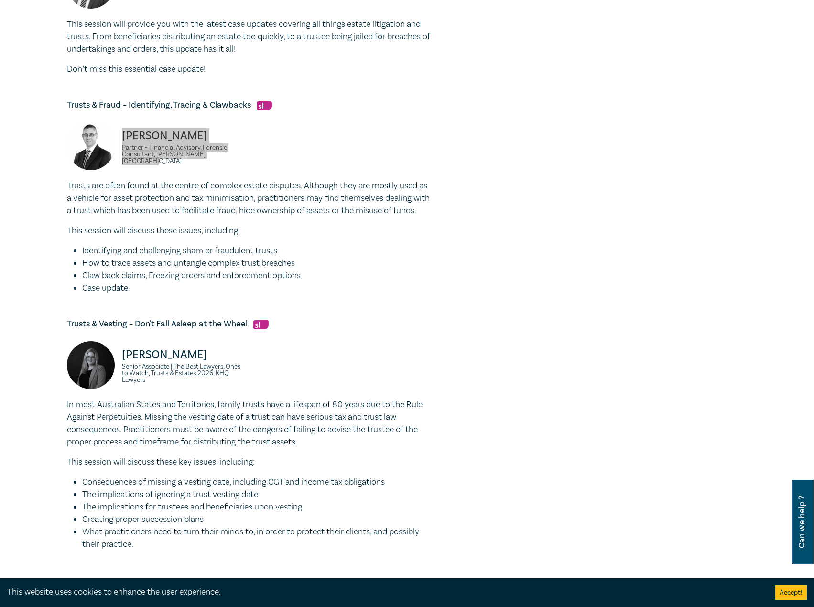
scroll to position [765, 0]
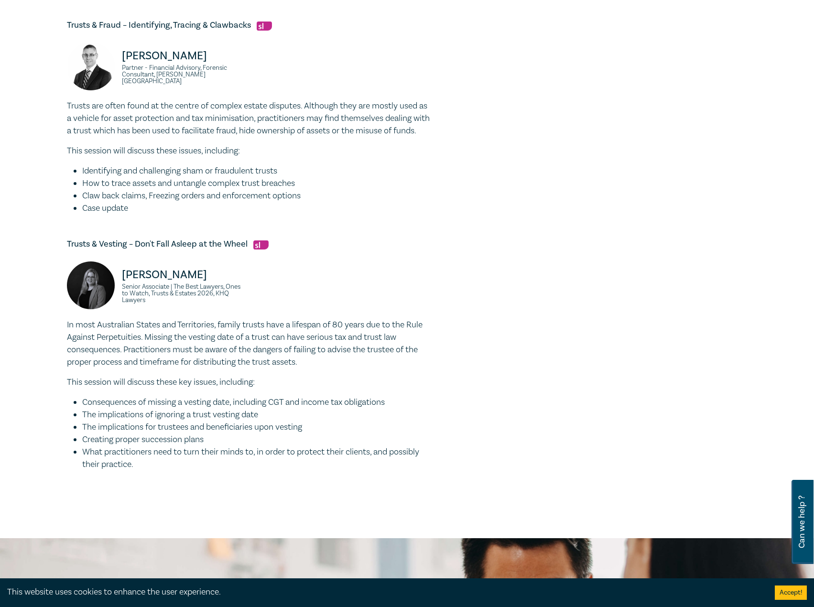
click at [248, 250] on h5 "Trusts & Vesting – Don't Fall Asleep at the Wheel" at bounding box center [248, 244] width 363 height 11
click at [245, 250] on h5 "Trusts & Vesting – Don't Fall Asleep at the Wheel" at bounding box center [248, 244] width 363 height 11
click at [231, 250] on h5 "Trusts & Vesting – Don't Fall Asleep at the Wheel" at bounding box center [248, 244] width 363 height 11
drag, startPoint x: 249, startPoint y: 257, endPoint x: 65, endPoint y: 258, distance: 184.0
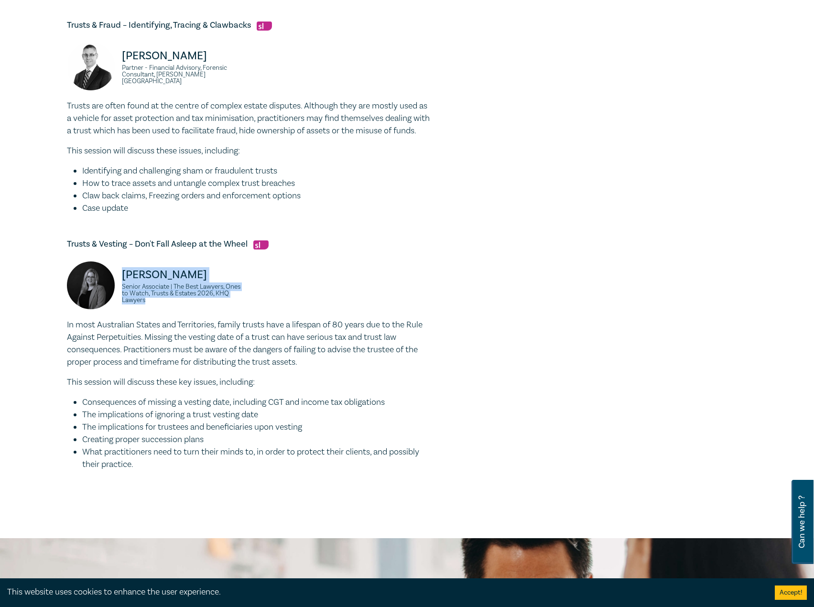
drag, startPoint x: 180, startPoint y: 313, endPoint x: 120, endPoint y: 288, distance: 64.3
click at [120, 288] on div "Laura Hussey Senior Associate | The Best Lawyers, Ones to Watch, Trusts & Estat…" at bounding box center [155, 289] width 176 height 57
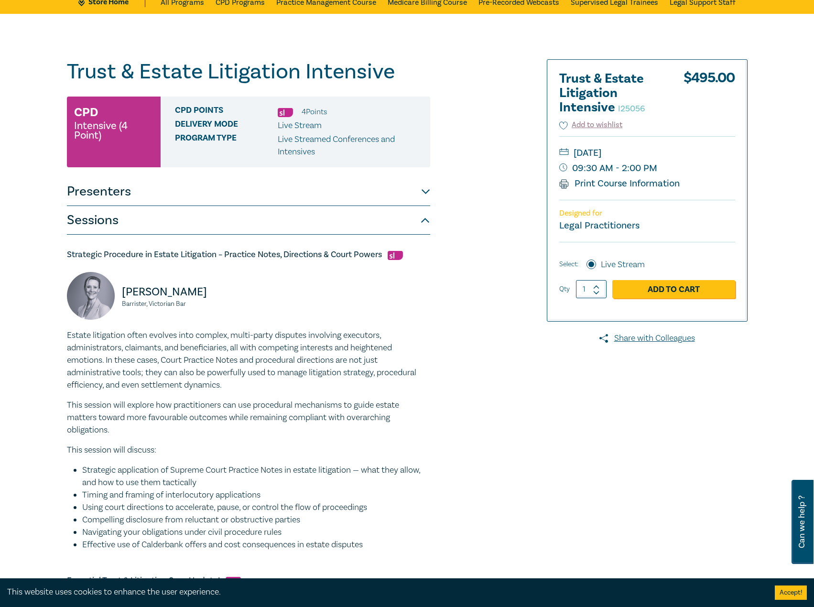
scroll to position [0, 0]
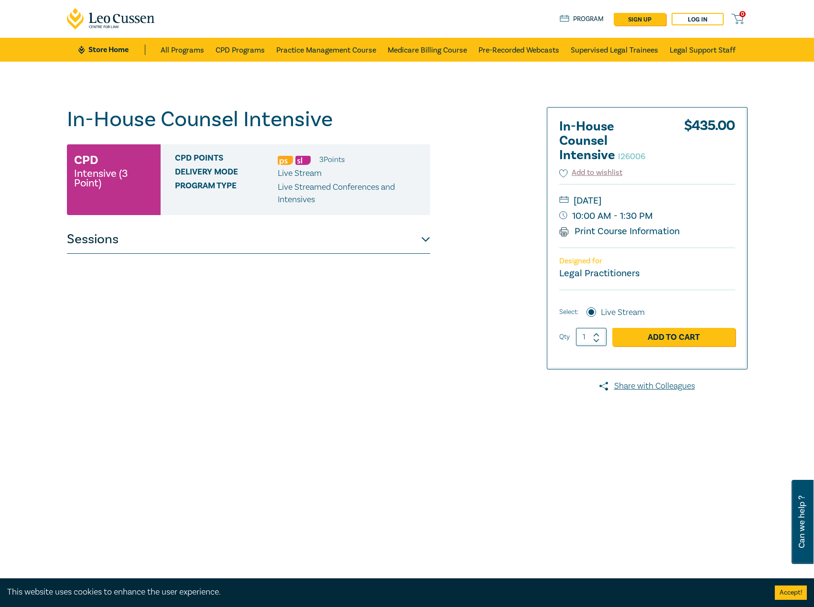
click at [384, 260] on div "In-House Counsel Intensive I26006 CPD Intensive (3 Point) CPD Points 3 Point s …" at bounding box center [248, 346] width 363 height 478
click at [393, 247] on button "Sessions" at bounding box center [248, 239] width 363 height 29
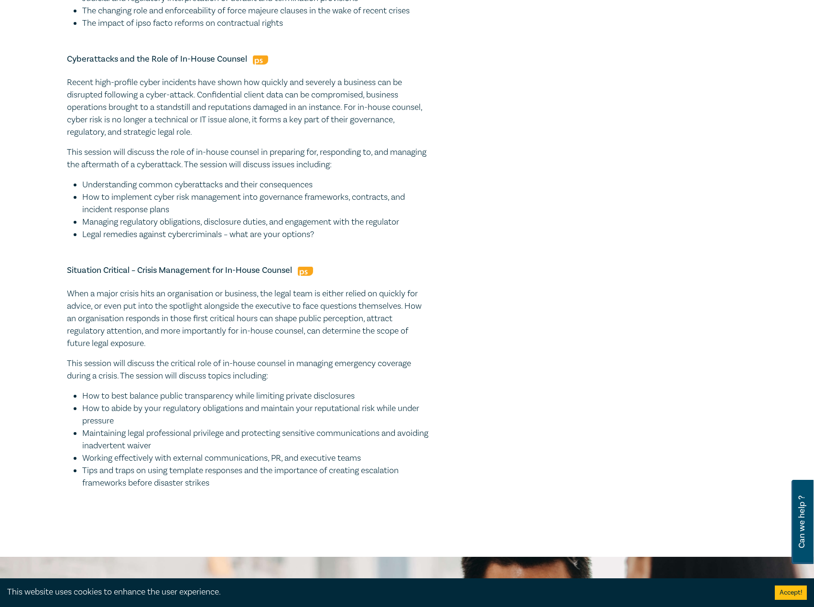
scroll to position [621, 0]
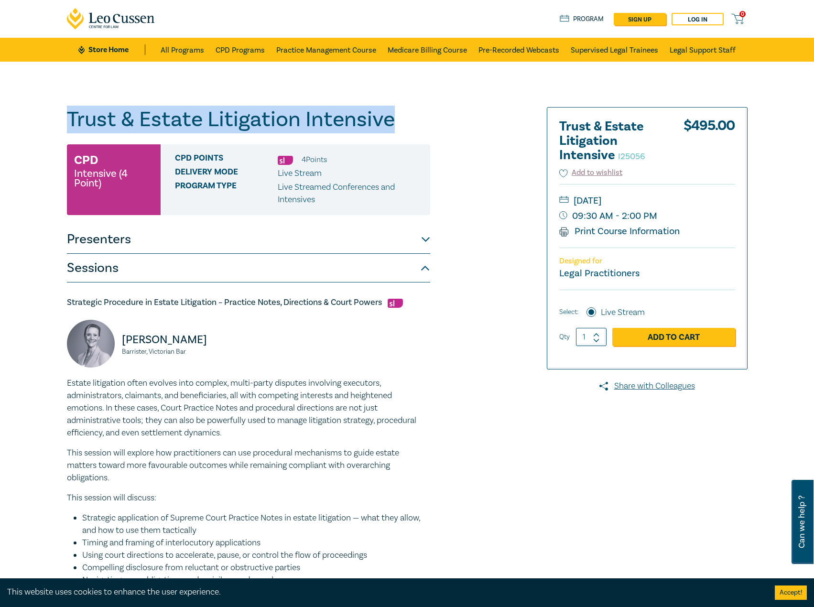
drag, startPoint x: 410, startPoint y: 120, endPoint x: 151, endPoint y: 127, distance: 258.7
copy h1 "Trust & Estate Litigation Intensive"
drag, startPoint x: 716, startPoint y: 200, endPoint x: 704, endPoint y: 201, distance: 12.0
click at [704, 201] on small "[DATE]" at bounding box center [647, 200] width 176 height 15
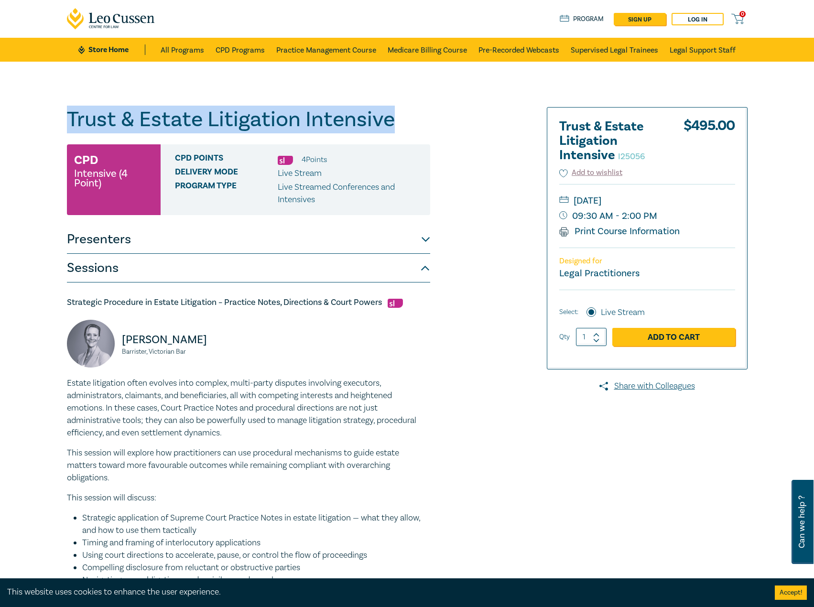
copy small "[DATE]"
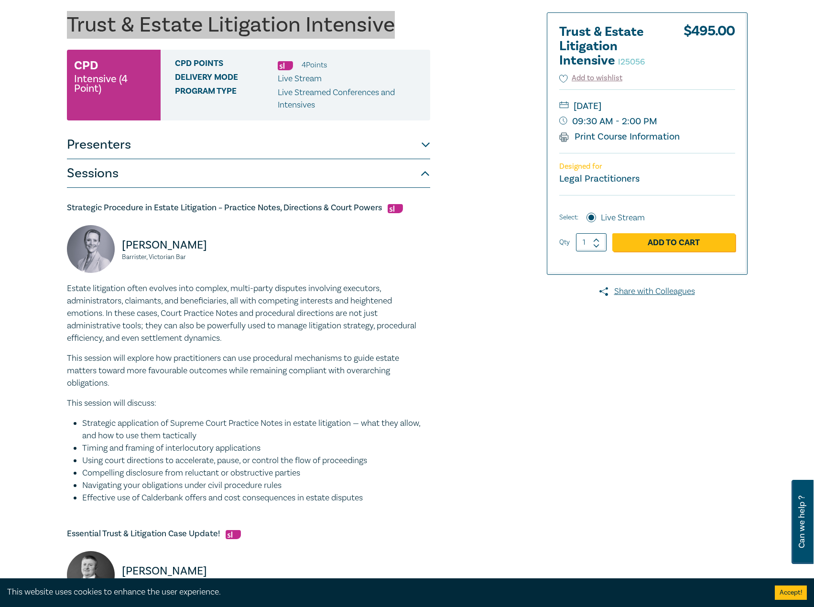
scroll to position [96, 0]
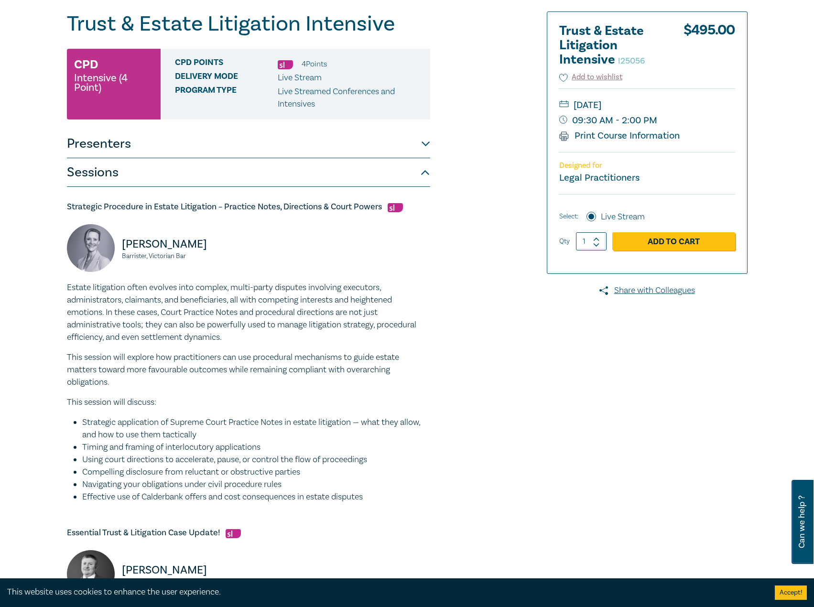
click at [377, 212] on h5 "Strategic Procedure in Estate Litigation – Practice Notes, Directions & Court P…" at bounding box center [248, 206] width 363 height 11
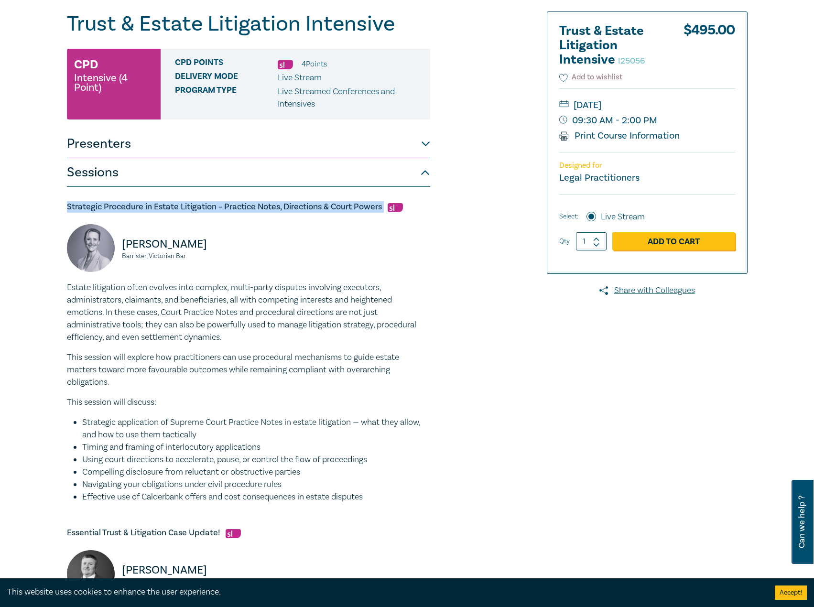
drag, startPoint x: 385, startPoint y: 206, endPoint x: 56, endPoint y: 207, distance: 328.9
click at [56, 207] on div "Trust & Estate Litigation Intensive I25056 CPD Intensive (4 Point) CPD Points 4…" at bounding box center [407, 586] width 814 height 1241
copy h5 "Strategic Procedure in Estate Litigation – Practice Notes, Directions & Court P…"
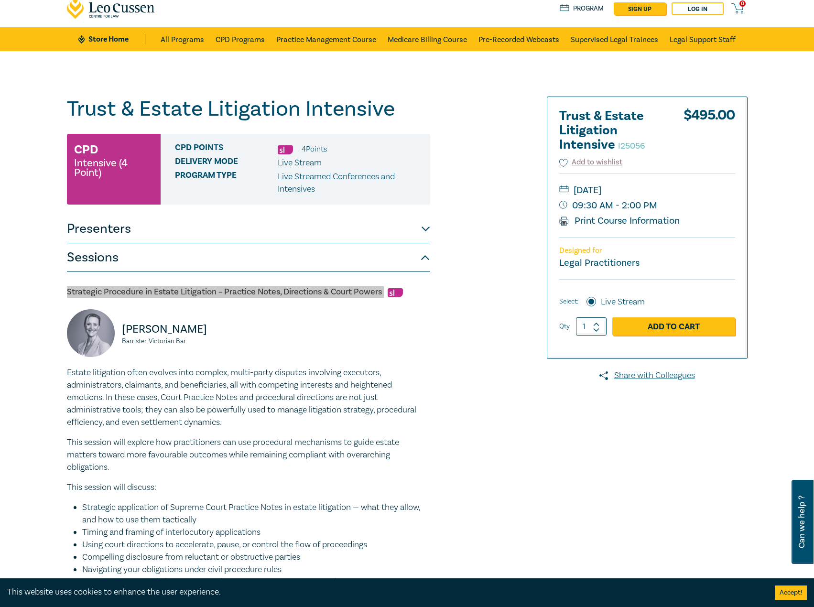
scroll to position [0, 0]
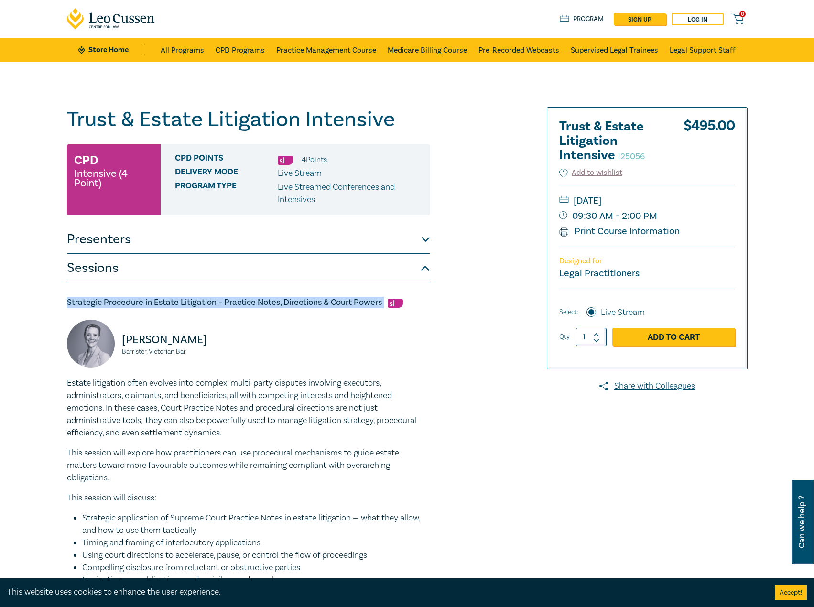
drag, startPoint x: 719, startPoint y: 200, endPoint x: 705, endPoint y: 199, distance: 14.9
click at [705, 199] on small "[DATE]" at bounding box center [647, 200] width 176 height 15
copy small "[DATE]"
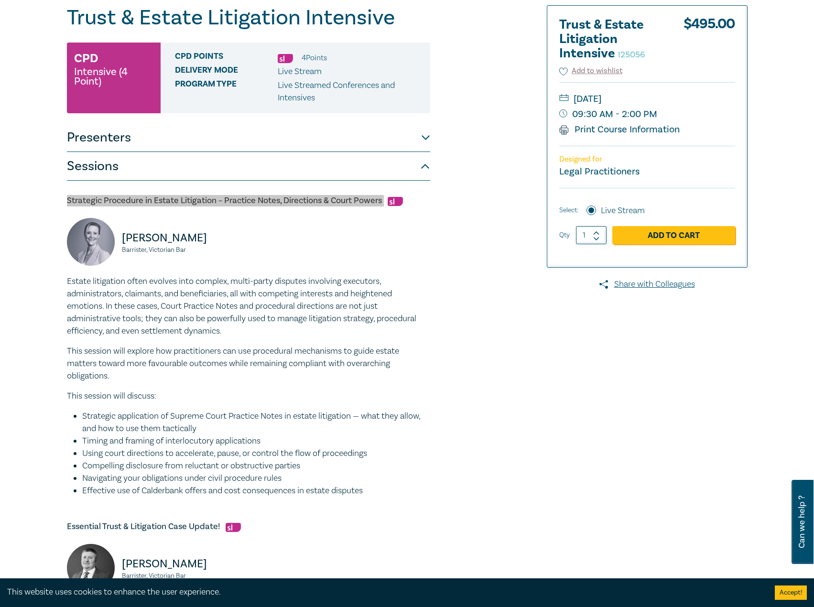
scroll to position [48, 0]
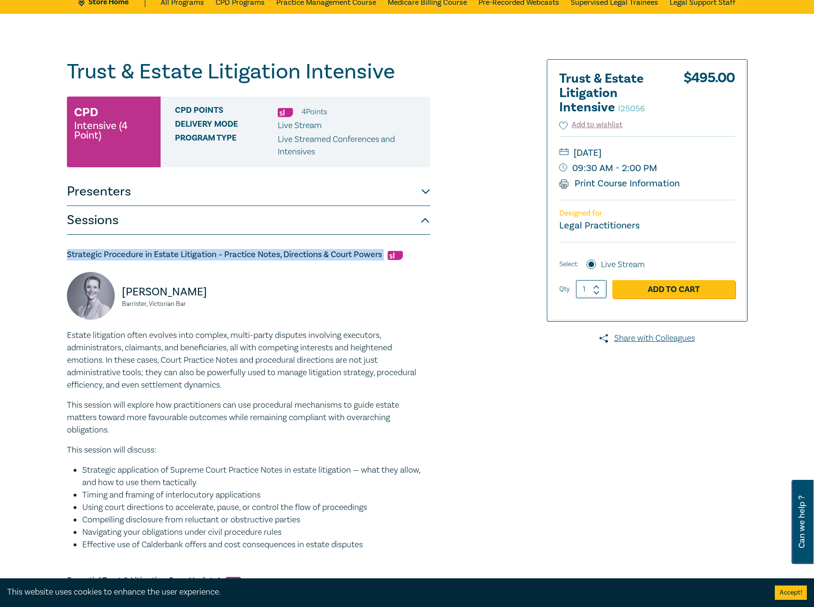
copy small "[DATE]"
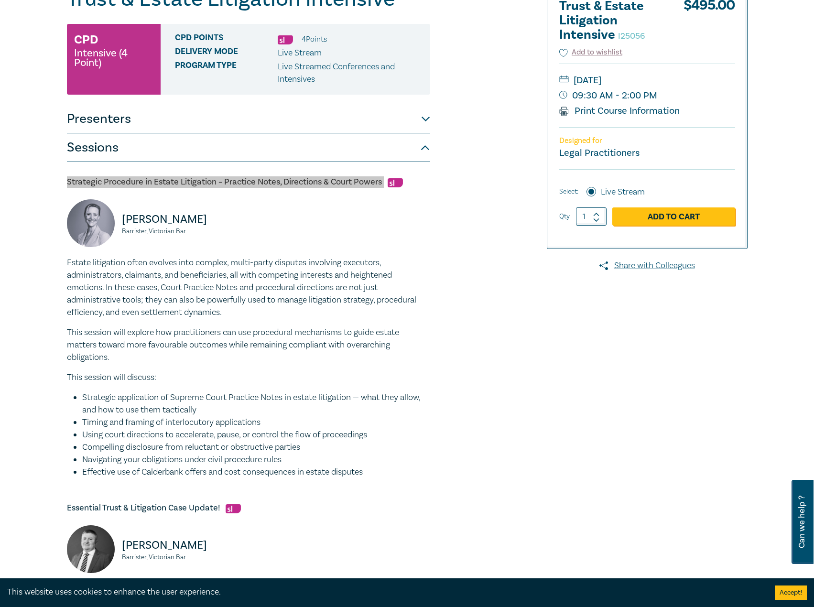
scroll to position [143, 0]
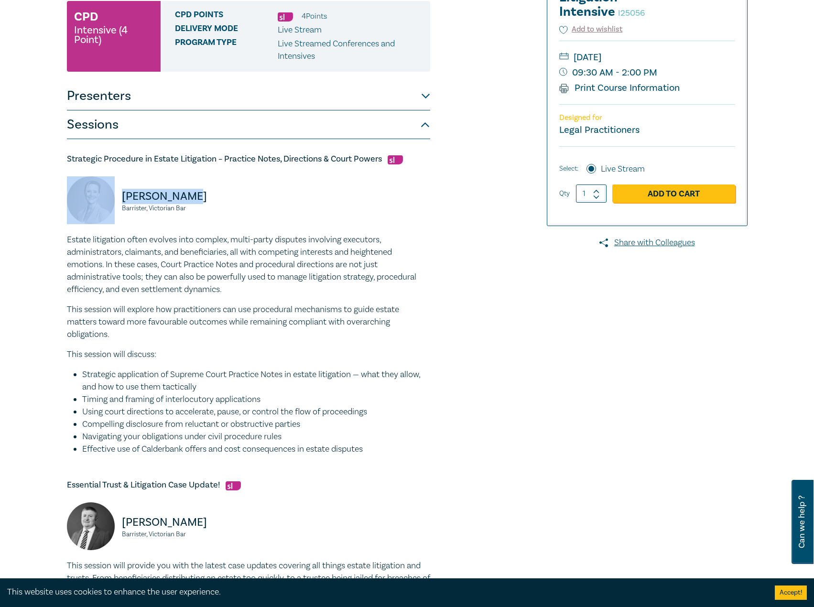
drag, startPoint x: 200, startPoint y: 193, endPoint x: 109, endPoint y: 198, distance: 91.0
click at [109, 198] on div "Tamara Quinn Barrister, Victorian Bar" at bounding box center [155, 204] width 176 height 57
copy div "Tamara Quinn"
drag, startPoint x: 203, startPoint y: 210, endPoint x: 120, endPoint y: 210, distance: 83.7
click at [119, 210] on div "Tamara Quinn Barrister, Victorian Bar" at bounding box center [155, 204] width 176 height 57
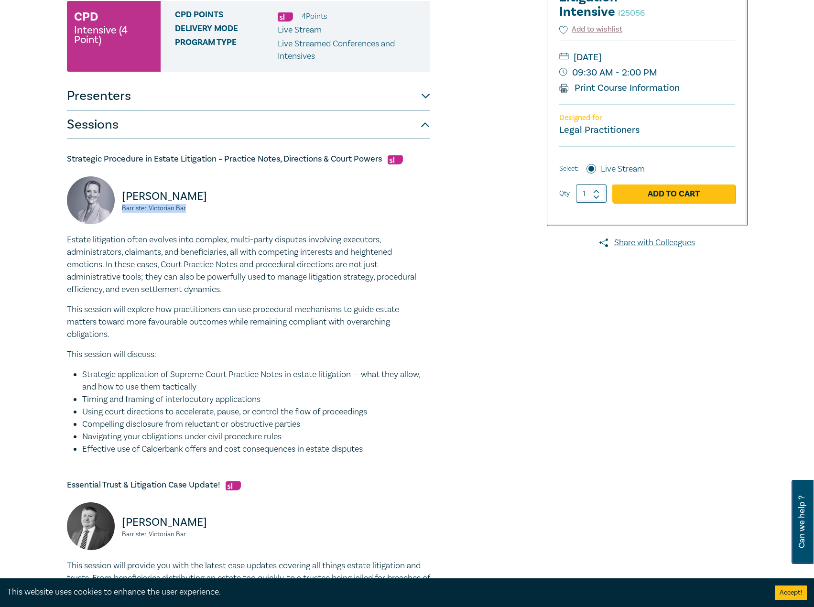
copy small "Barrister, Victorian Bar"
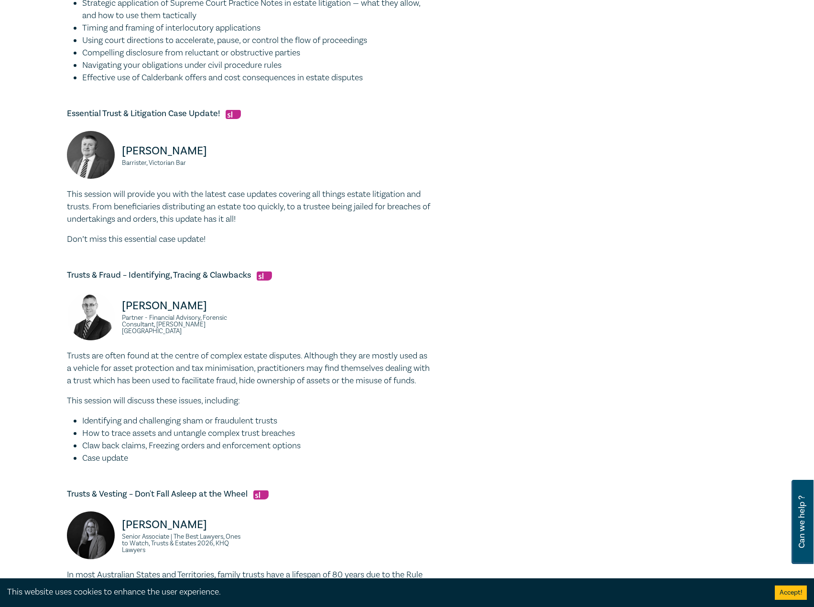
scroll to position [526, 0]
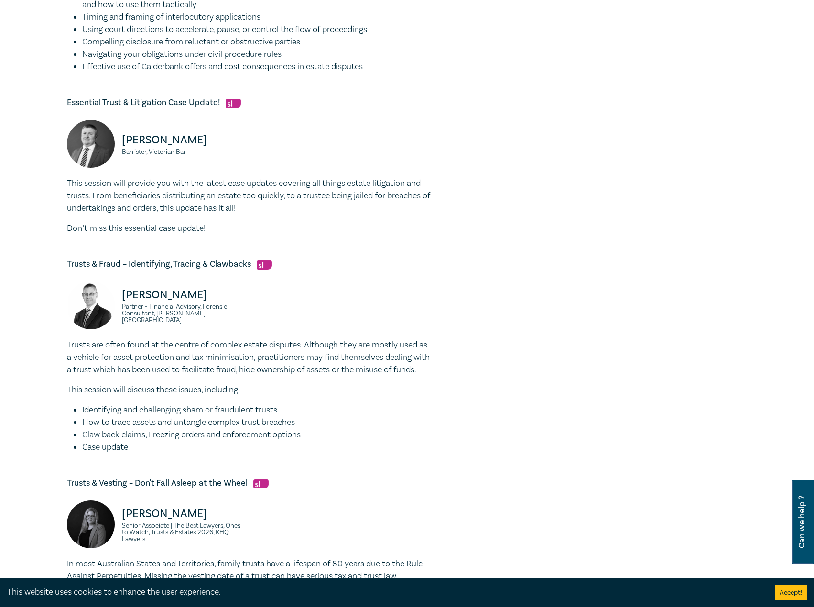
click at [203, 94] on div "Strategic Procedure in Estate Litigation – Practice Notes, Directions & Court P…" at bounding box center [248, 244] width 363 height 975
drag, startPoint x: 223, startPoint y: 104, endPoint x: 107, endPoint y: 110, distance: 116.3
click at [74, 108] on h5 "Essential Trust & Litigation Case Update!" at bounding box center [248, 102] width 363 height 11
drag, startPoint x: 107, startPoint y: 110, endPoint x: 207, endPoint y: 99, distance: 101.0
click at [184, 99] on h5 "Essential Trust & Litigation Case Update!" at bounding box center [248, 102] width 363 height 11
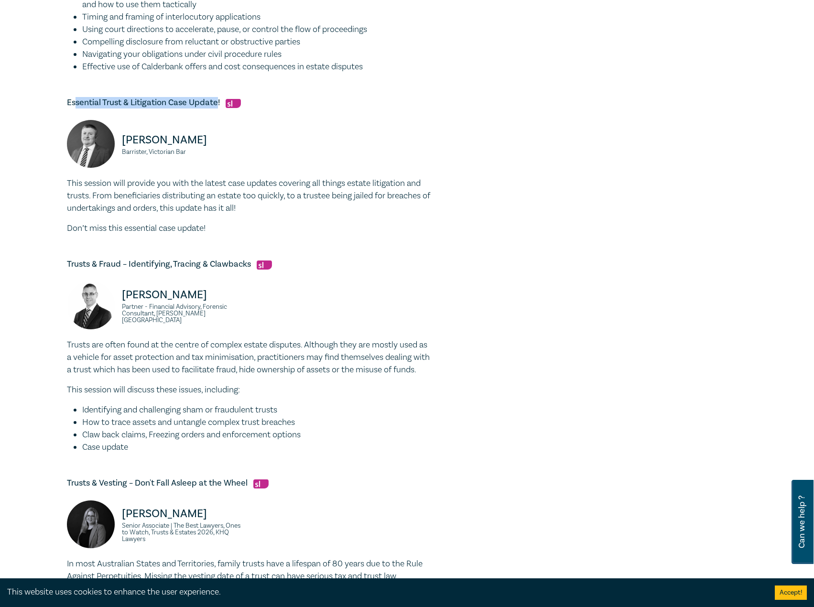
drag, startPoint x: 219, startPoint y: 105, endPoint x: 77, endPoint y: 106, distance: 141.5
click at [76, 106] on h5 "Essential Trust & Litigation Case Update!" at bounding box center [248, 102] width 363 height 11
click at [235, 105] on img at bounding box center [233, 103] width 15 height 9
click at [229, 105] on img at bounding box center [233, 103] width 15 height 9
click at [222, 105] on h5 "Essential Trust & Litigation Case Update!" at bounding box center [248, 102] width 363 height 11
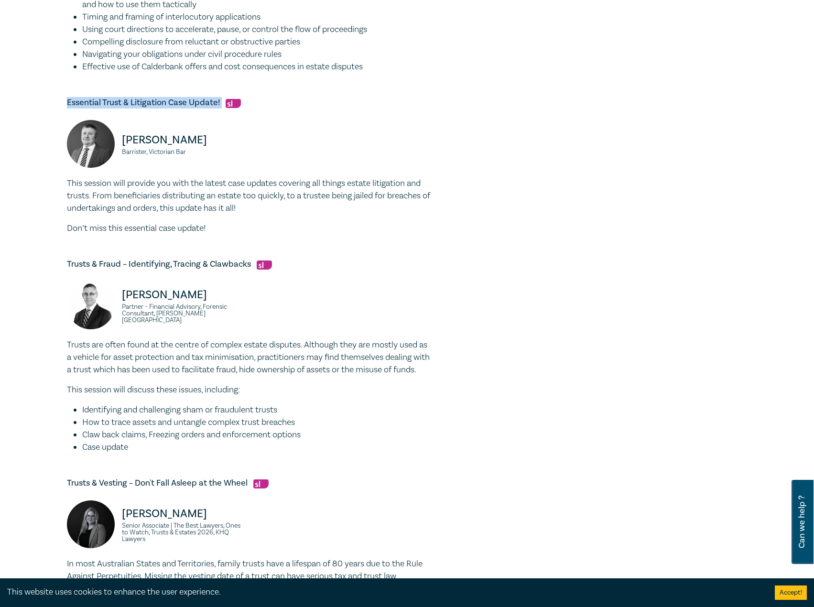
drag, startPoint x: 222, startPoint y: 105, endPoint x: 39, endPoint y: 98, distance: 183.7
click at [34, 97] on div "Trust & Estate Litigation Intensive I25056 CPD Intensive (4 Point) CPD Points 4…" at bounding box center [407, 156] width 814 height 1241
copy h5 "Essential Trust & Litigation Case Update!"
drag, startPoint x: 199, startPoint y: 139, endPoint x: 120, endPoint y: 134, distance: 79.5
click at [120, 134] on div "Adam Craig Barrister, Victorian Bar" at bounding box center [155, 148] width 176 height 57
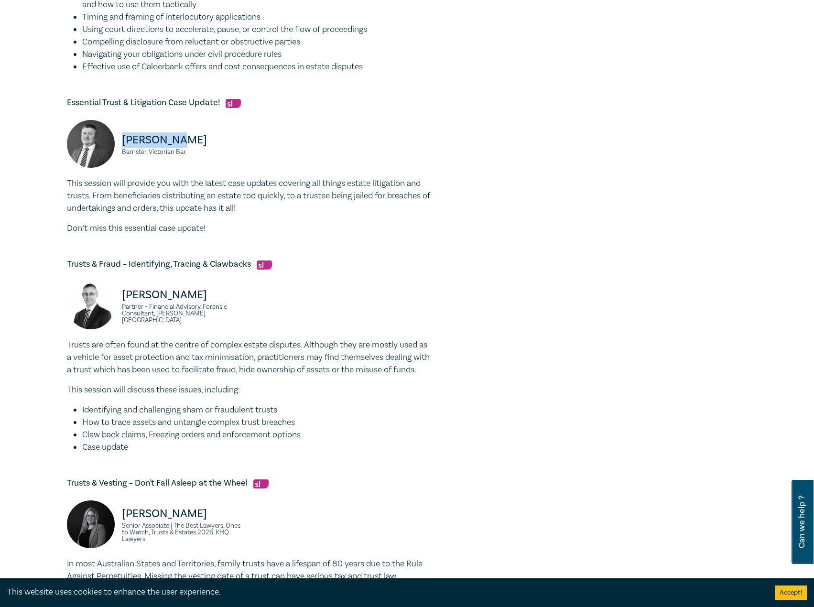
copy p "Adam Craig"
drag, startPoint x: 196, startPoint y: 149, endPoint x: 121, endPoint y: 154, distance: 75.2
click at [121, 154] on div "Adam Craig Barrister, Victorian Bar" at bounding box center [155, 148] width 176 height 57
copy small "Barrister, Victorian Bar"
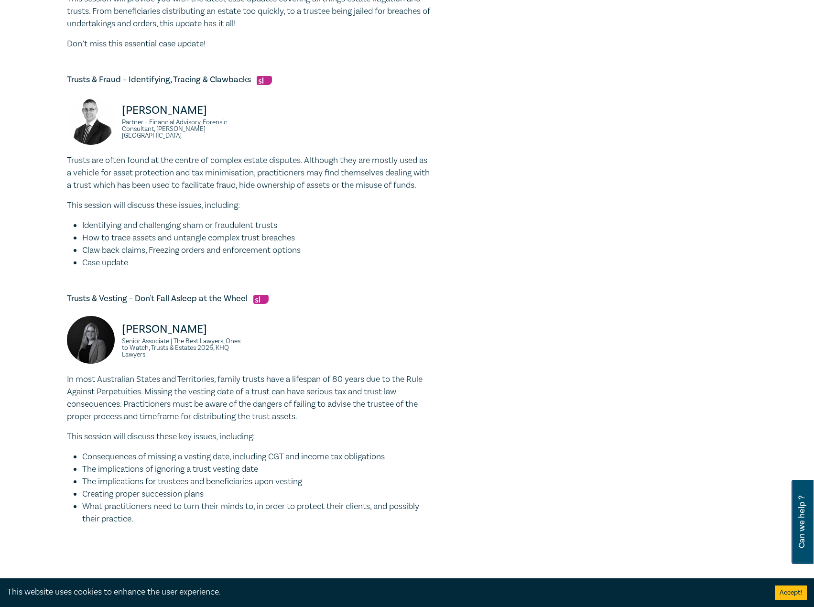
scroll to position [717, 0]
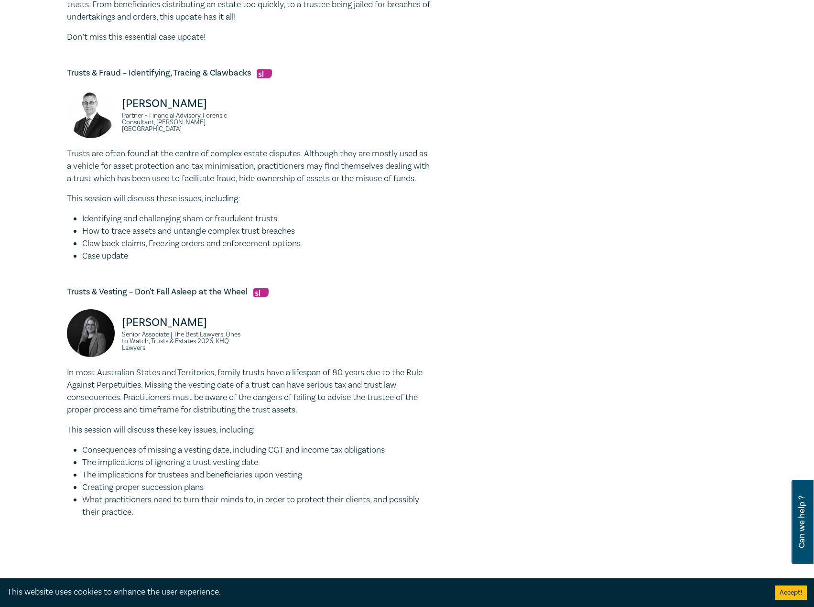
click at [236, 80] on div "Trusts & Fraud – Identifying, Tracing & Clawbacks Darryn Hockley Partner - Fina…" at bounding box center [248, 164] width 363 height 195
drag, startPoint x: 251, startPoint y: 74, endPoint x: 63, endPoint y: 74, distance: 188.8
drag, startPoint x: 218, startPoint y: 106, endPoint x: 118, endPoint y: 110, distance: 100.0
click at [118, 110] on div "Darryn Hockley Partner - Financial Advisory, Forensic Consultant, Grant Thornto…" at bounding box center [155, 118] width 176 height 57
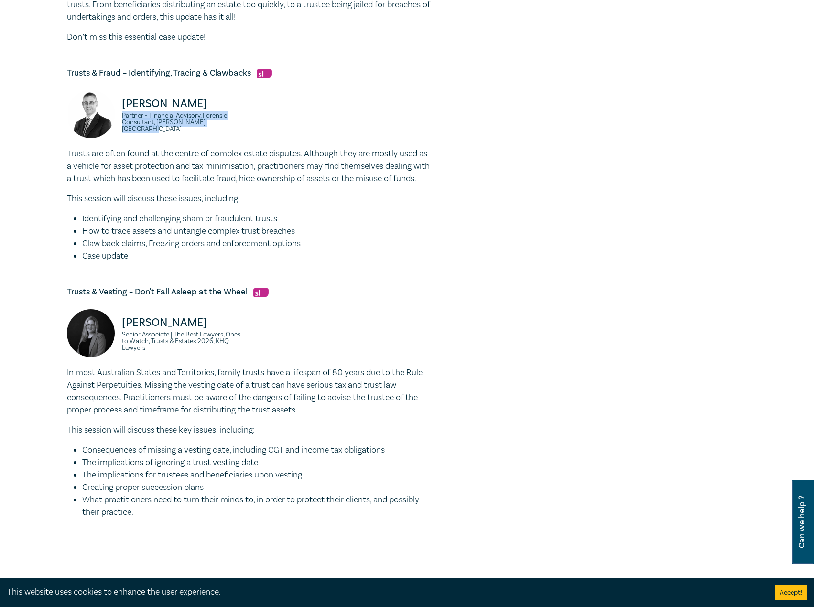
drag, startPoint x: 239, startPoint y: 131, endPoint x: 120, endPoint y: 117, distance: 118.9
click at [120, 117] on div "Darryn Hockley Partner - Financial Advisory, Forensic Consultant, Grant Thornto…" at bounding box center [155, 118] width 176 height 57
click at [253, 322] on div "Laura Hussey Senior Associate | The Best Lawyers, Ones to Watch, Trusts & Estat…" at bounding box center [248, 337] width 375 height 57
drag, startPoint x: 250, startPoint y: 307, endPoint x: 92, endPoint y: 303, distance: 157.3
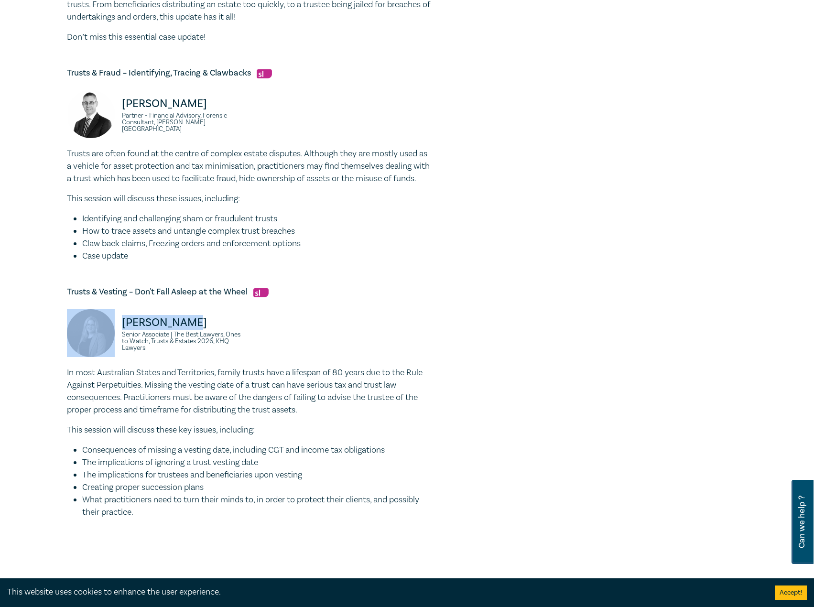
drag, startPoint x: 203, startPoint y: 332, endPoint x: 101, endPoint y: 333, distance: 101.3
click at [101, 333] on div "Laura Hussey Senior Associate | The Best Lawyers, Ones to Watch, Trusts & Estat…" at bounding box center [155, 337] width 176 height 57
drag, startPoint x: 178, startPoint y: 361, endPoint x: 109, endPoint y: 346, distance: 71.0
click at [109, 346] on div "Laura Hussey Senior Associate | The Best Lawyers, Ones to Watch, Trusts & Estat…" at bounding box center [155, 337] width 176 height 57
click at [114, 348] on img at bounding box center [91, 333] width 48 height 48
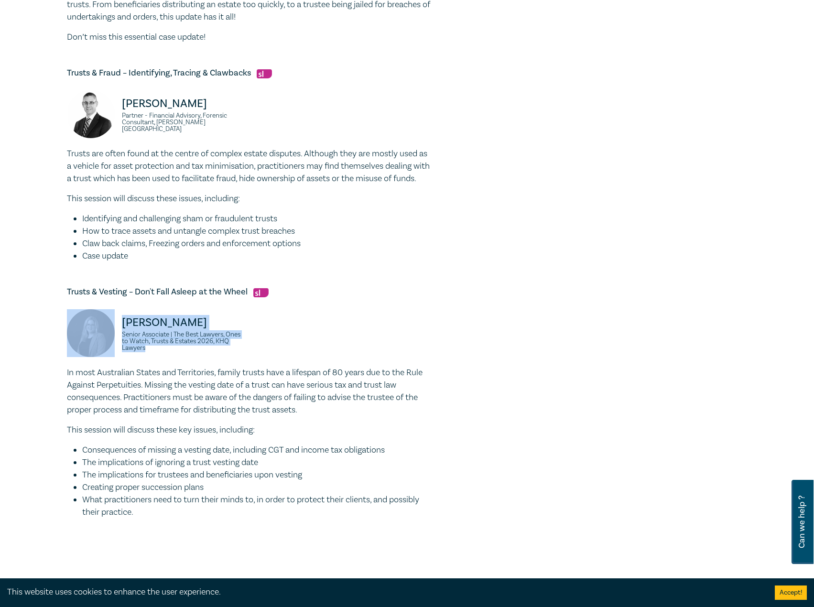
click at [149, 350] on small "Senior Associate | The Best Lawyers, Ones to Watch, Trusts & Estates 2026, KHQ …" at bounding box center [182, 341] width 121 height 20
drag, startPoint x: 161, startPoint y: 358, endPoint x: 117, endPoint y: 344, distance: 45.8
click at [117, 344] on div "Laura Hussey Senior Associate | The Best Lawyers, Ones to Watch, Trusts & Estat…" at bounding box center [155, 337] width 176 height 57
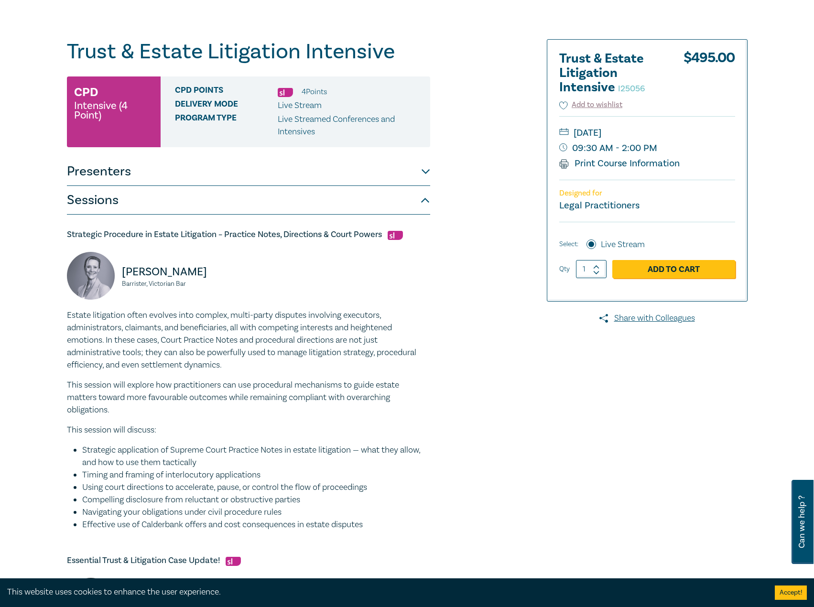
scroll to position [0, 0]
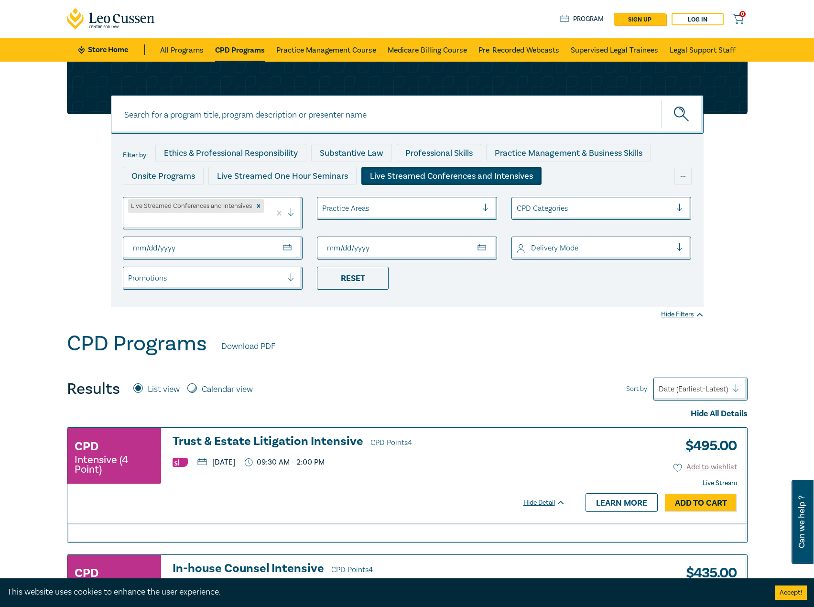
drag, startPoint x: 243, startPoint y: 31, endPoint x: 235, endPoint y: 40, distance: 12.2
click at [243, 31] on div "0 $ NaN Store Home About us Program sign up Log in 0" at bounding box center [407, 19] width 692 height 38
click at [232, 43] on link "CPD Programs" at bounding box center [240, 50] width 50 height 24
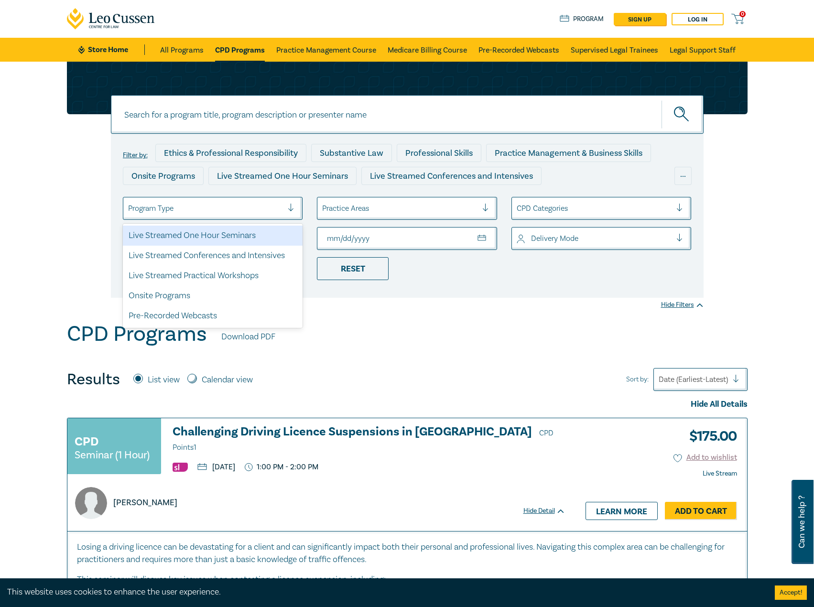
click at [230, 205] on div at bounding box center [205, 208] width 155 height 12
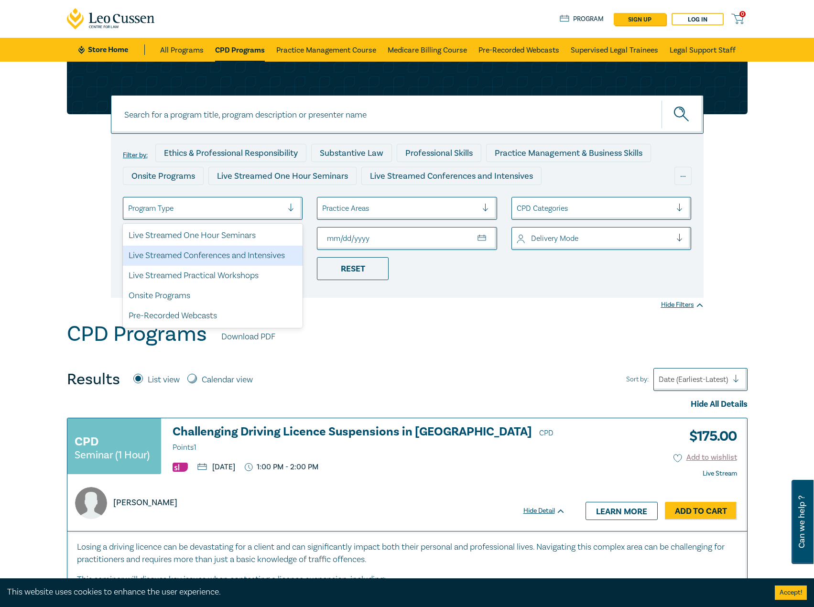
click at [254, 263] on div "Live Streamed Conferences and Intensives" at bounding box center [213, 256] width 180 height 20
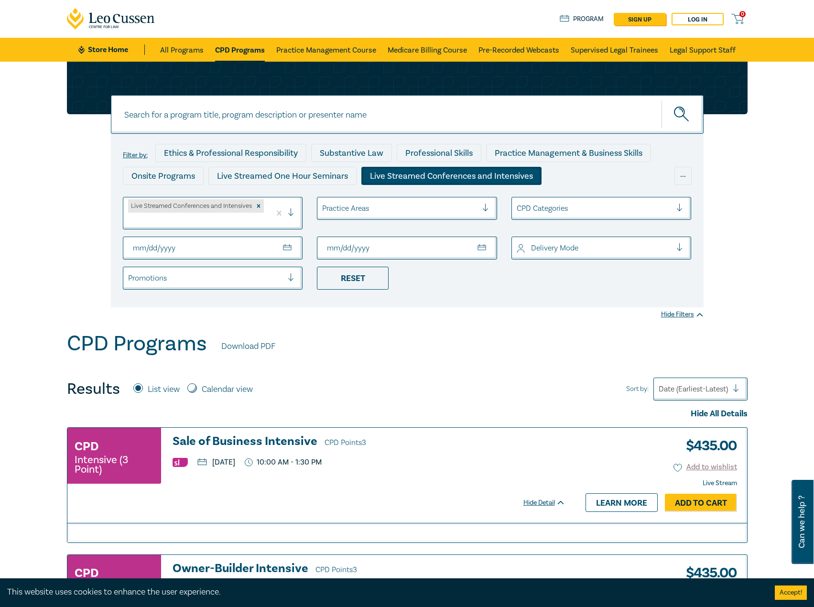
click at [150, 247] on input "From Date" at bounding box center [213, 248] width 180 height 23
click at [257, 244] on input "From Date" at bounding box center [213, 248] width 180 height 23
click at [281, 245] on input "From Date" at bounding box center [213, 248] width 180 height 23
click at [282, 245] on input "From Date" at bounding box center [213, 248] width 180 height 23
type input "2025-10-01"
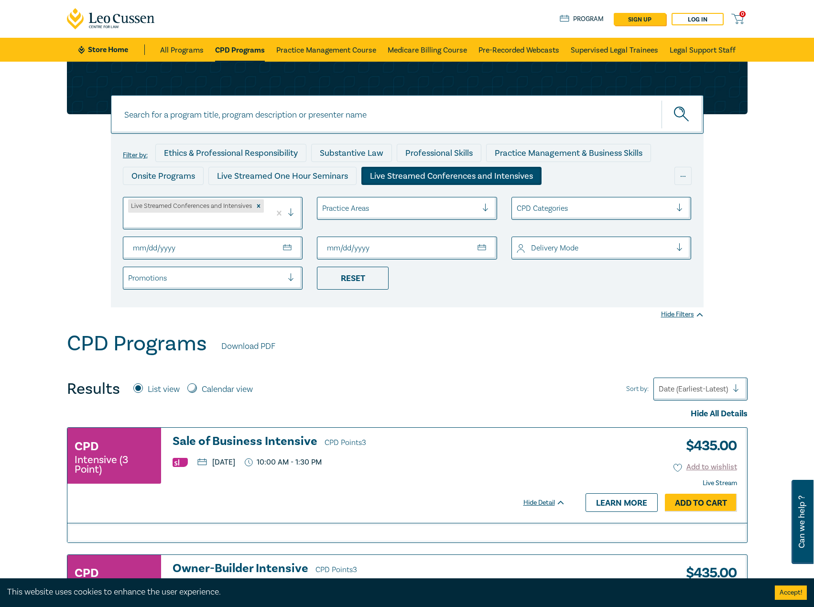
click at [384, 243] on input "To Date" at bounding box center [407, 248] width 180 height 23
click at [470, 246] on input "To Date" at bounding box center [407, 248] width 180 height 23
click at [484, 246] on input "To Date" at bounding box center [407, 248] width 180 height 23
type input "2025-10-31"
click at [489, 333] on div "CPD Programs Download PDF" at bounding box center [407, 346] width 681 height 30
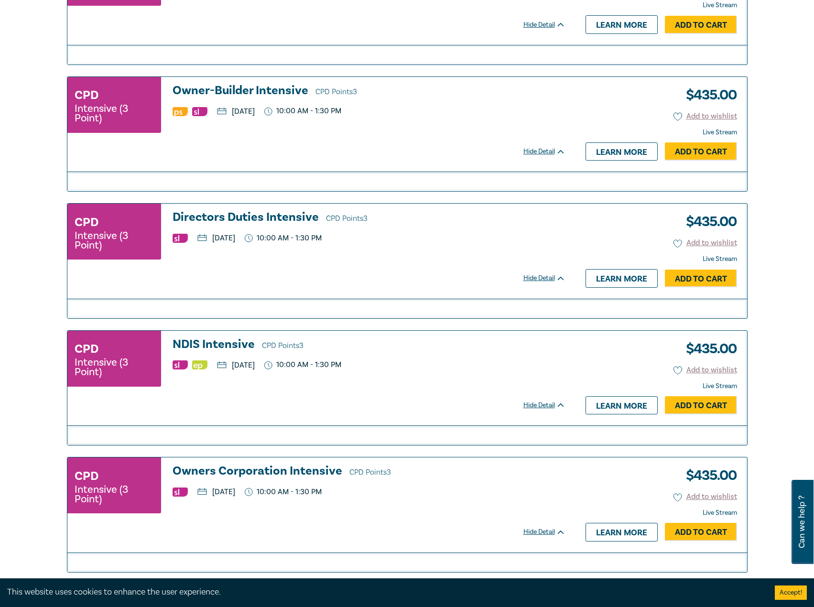
scroll to position [526, 0]
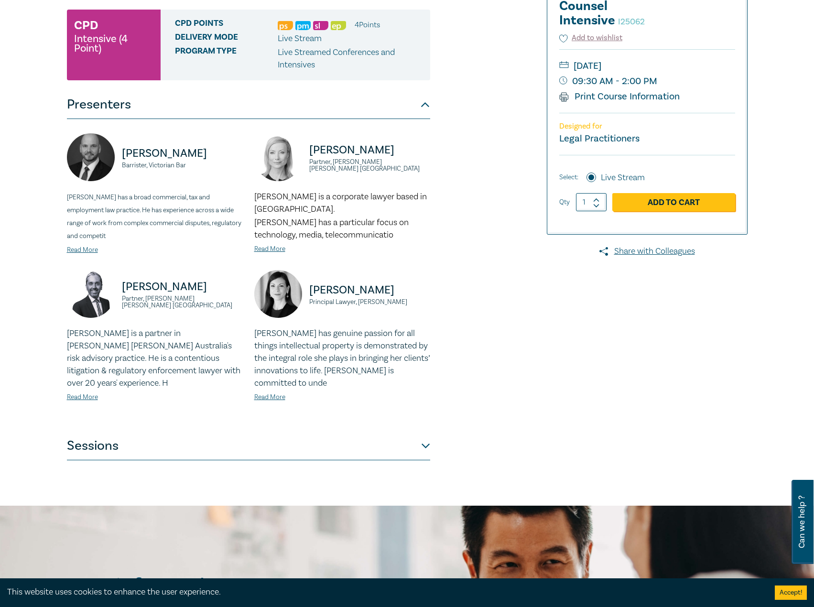
scroll to position [143, 0]
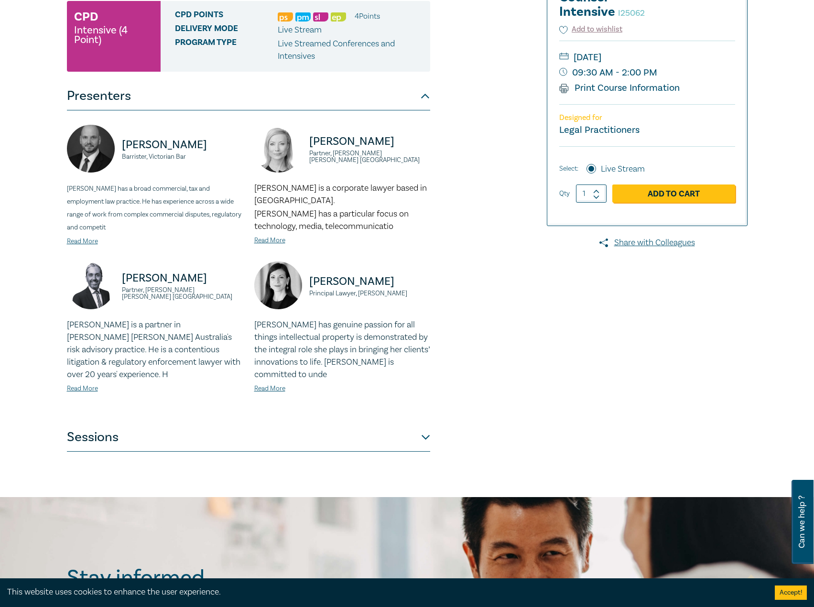
drag, startPoint x: 272, startPoint y: 361, endPoint x: 264, endPoint y: 383, distance: 23.6
click at [272, 363] on p "[PERSON_NAME] has genuine passion for all things intellectual property is demon…" at bounding box center [342, 350] width 176 height 62
click at [252, 428] on button "Sessions" at bounding box center [248, 437] width 363 height 29
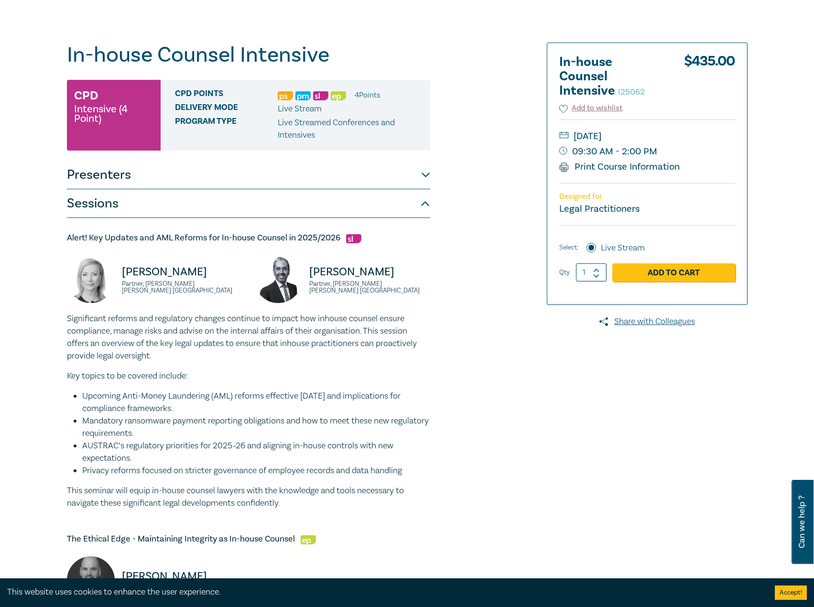
scroll to position [0, 0]
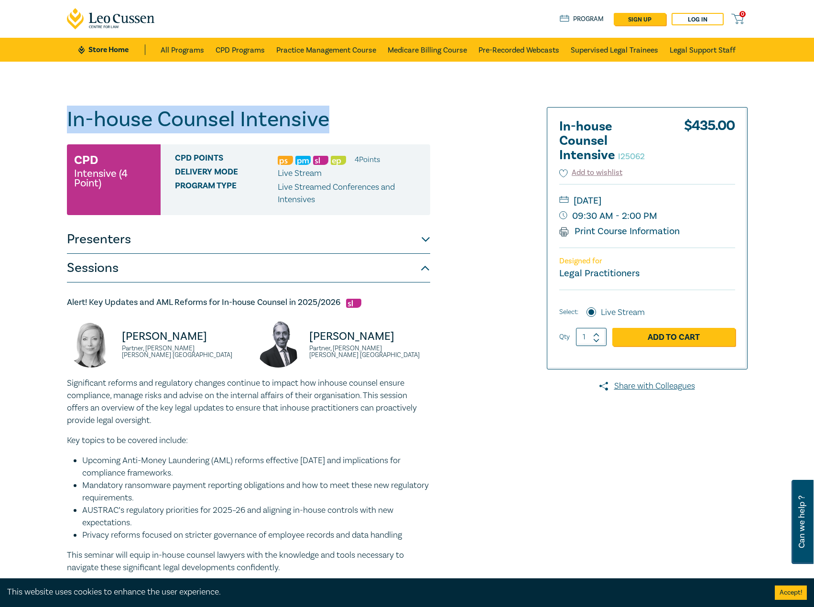
drag, startPoint x: 345, startPoint y: 124, endPoint x: 19, endPoint y: 121, distance: 326.0
copy h1 "In-house Counsel Intensive"
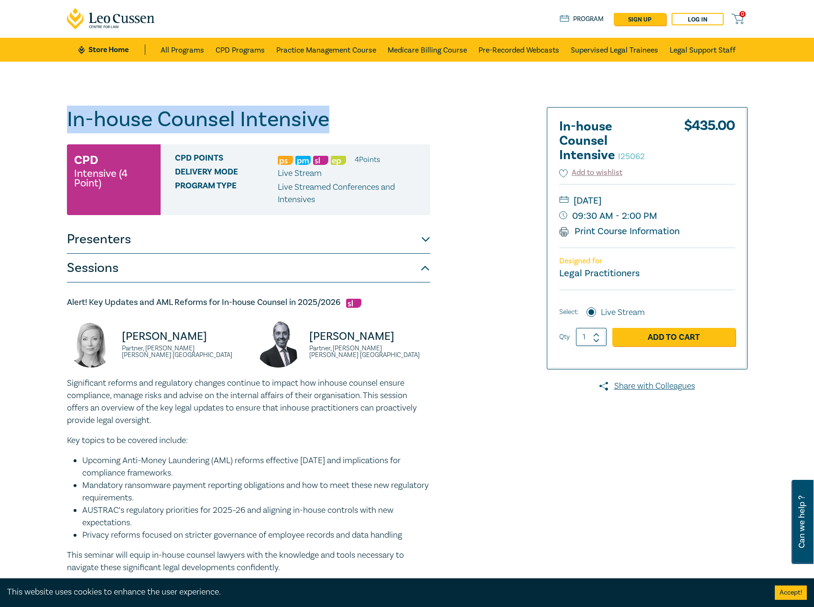
click at [176, 239] on button "Presenters" at bounding box center [248, 239] width 363 height 29
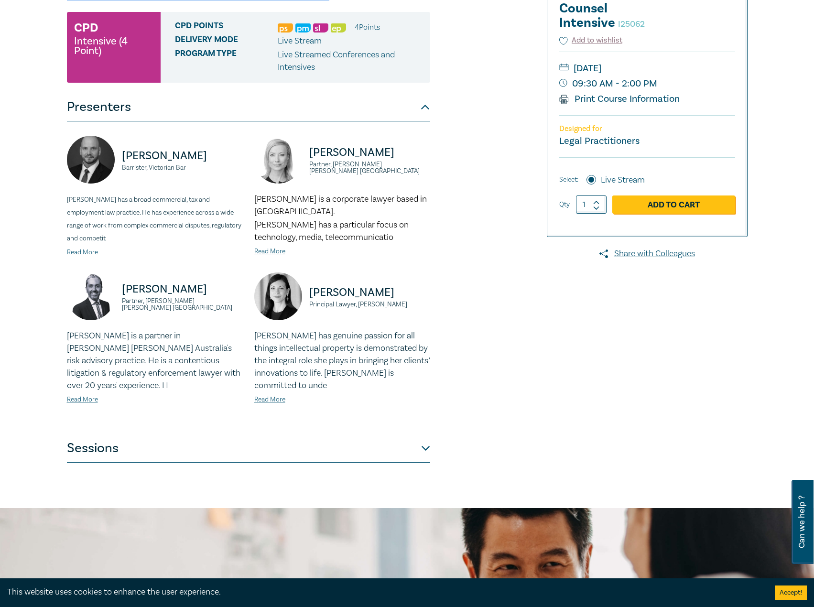
scroll to position [143, 0]
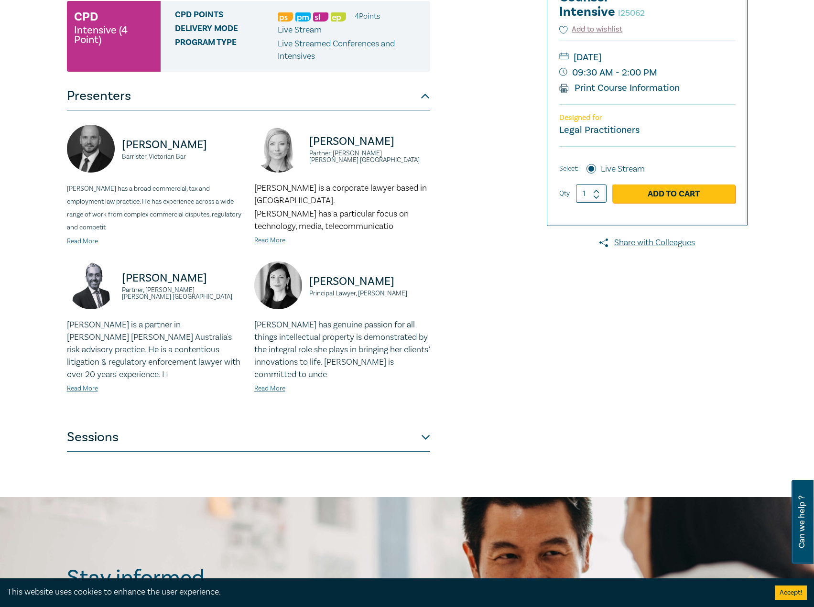
drag, startPoint x: 177, startPoint y: 443, endPoint x: 180, endPoint y: 435, distance: 8.9
click at [178, 437] on button "Sessions" at bounding box center [248, 437] width 363 height 29
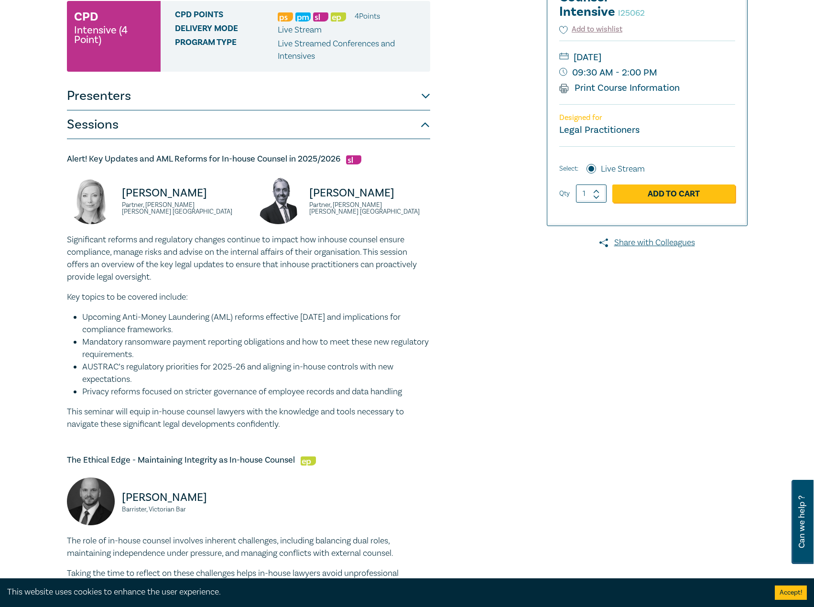
drag, startPoint x: 219, startPoint y: 194, endPoint x: 109, endPoint y: 195, distance: 110.9
click at [109, 195] on div "[PERSON_NAME] Partner, [PERSON_NAME] [PERSON_NAME] [GEOGRAPHIC_DATA]" at bounding box center [155, 204] width 176 height 57
copy div "[PERSON_NAME]"
drag, startPoint x: 247, startPoint y: 210, endPoint x: 112, endPoint y: 211, distance: 134.3
click at [112, 211] on div "[PERSON_NAME] Partner, [PERSON_NAME] [PERSON_NAME] [GEOGRAPHIC_DATA]" at bounding box center [154, 204] width 187 height 57
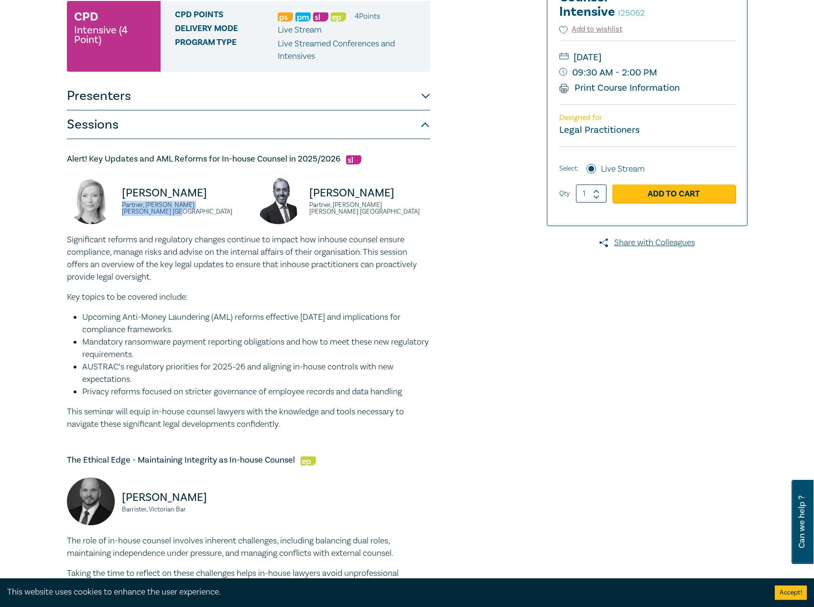
copy small "Partner, [PERSON_NAME] [PERSON_NAME] [GEOGRAPHIC_DATA]"
drag, startPoint x: 399, startPoint y: 202, endPoint x: 288, endPoint y: 196, distance: 111.1
click at [288, 196] on div "[PERSON_NAME] Partner, [PERSON_NAME] [PERSON_NAME] [GEOGRAPHIC_DATA]" at bounding box center [342, 204] width 176 height 57
copy div "[PERSON_NAME]"
drag, startPoint x: 443, startPoint y: 209, endPoint x: 307, endPoint y: 207, distance: 135.8
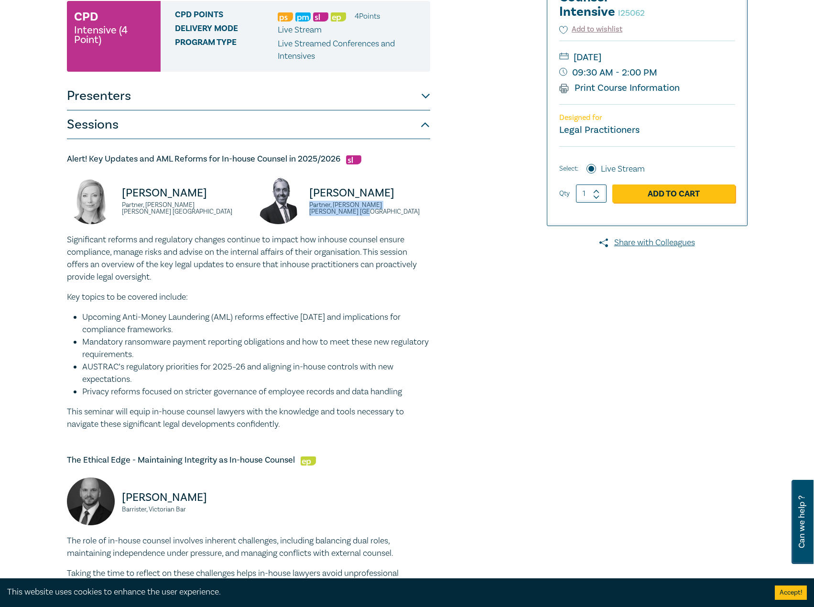
copy small "Partner, [PERSON_NAME] [PERSON_NAME] [GEOGRAPHIC_DATA]"
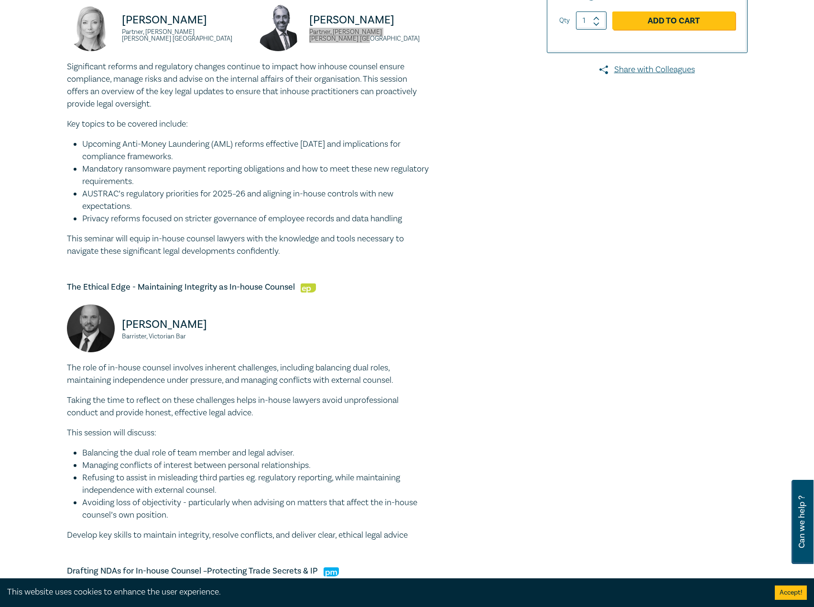
scroll to position [335, 0]
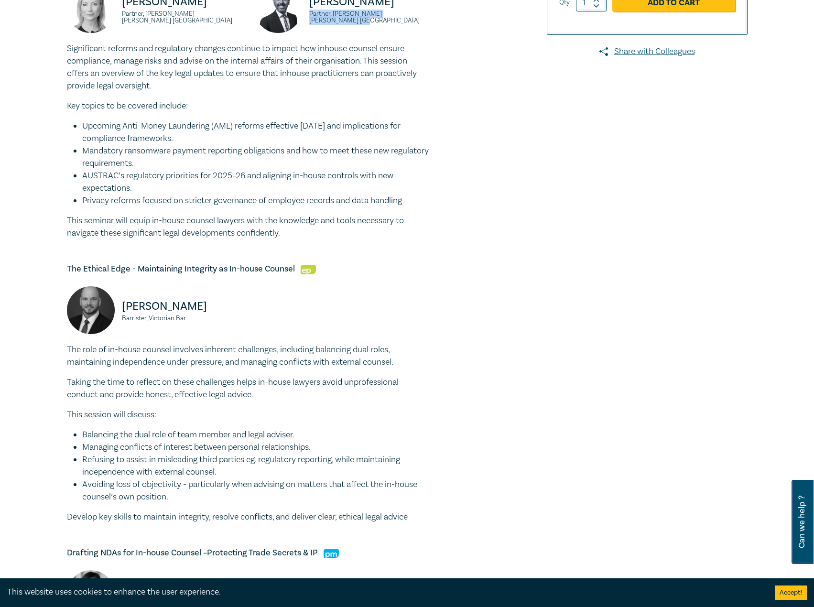
drag, startPoint x: 214, startPoint y: 313, endPoint x: 119, endPoint y: 302, distance: 95.7
click at [119, 302] on div "[PERSON_NAME], Victorian Bar" at bounding box center [155, 314] width 176 height 57
copy p "[PERSON_NAME]"
drag, startPoint x: 217, startPoint y: 319, endPoint x: 118, endPoint y: 326, distance: 99.7
click at [118, 326] on div "[PERSON_NAME], Victorian Bar" at bounding box center [155, 314] width 176 height 57
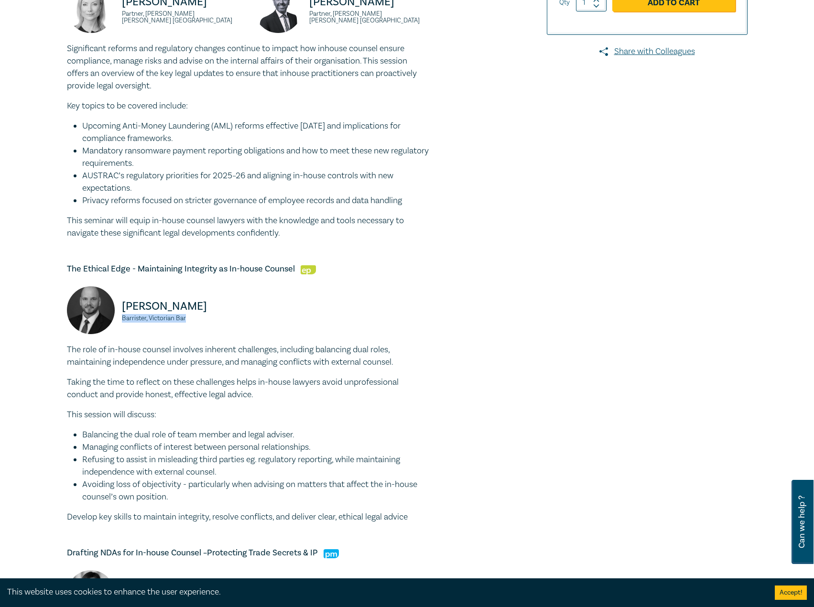
copy small "Barrister, Victorian Bar"
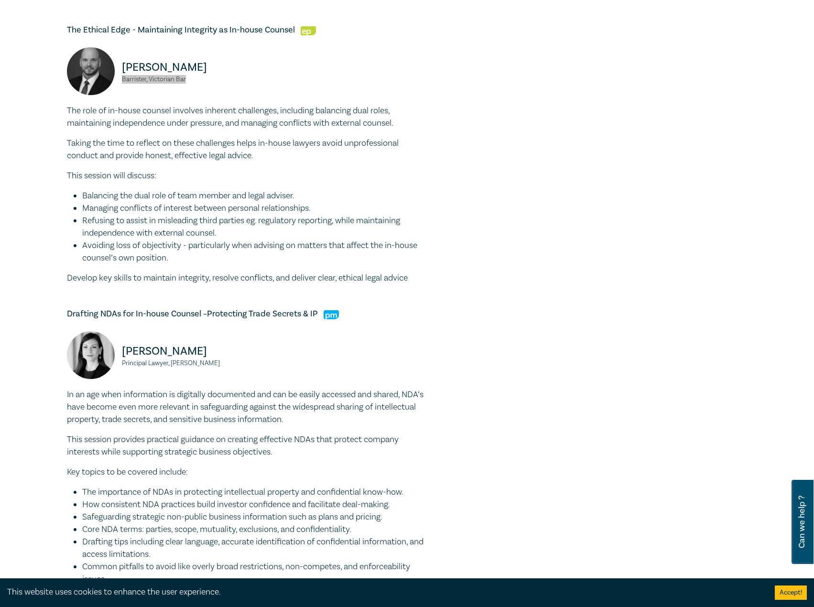
scroll to position [765, 0]
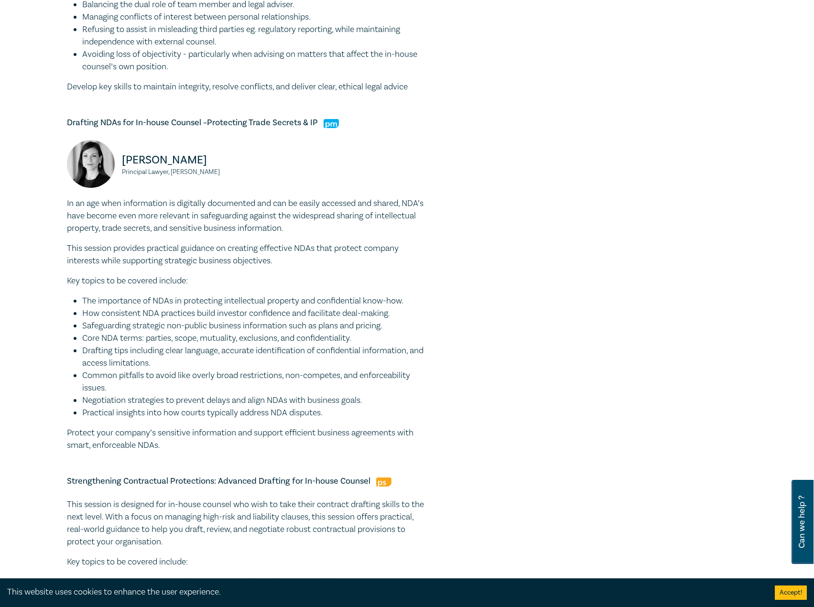
drag, startPoint x: 241, startPoint y: 171, endPoint x: 92, endPoint y: 159, distance: 149.6
click at [92, 159] on div "[PERSON_NAME] Principal [PERSON_NAME], [PERSON_NAME]" at bounding box center [155, 168] width 176 height 57
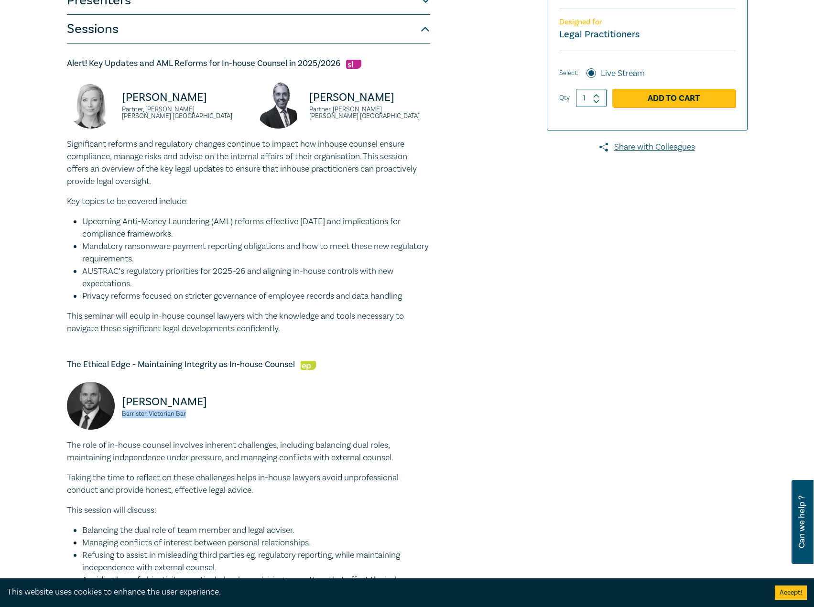
scroll to position [0, 0]
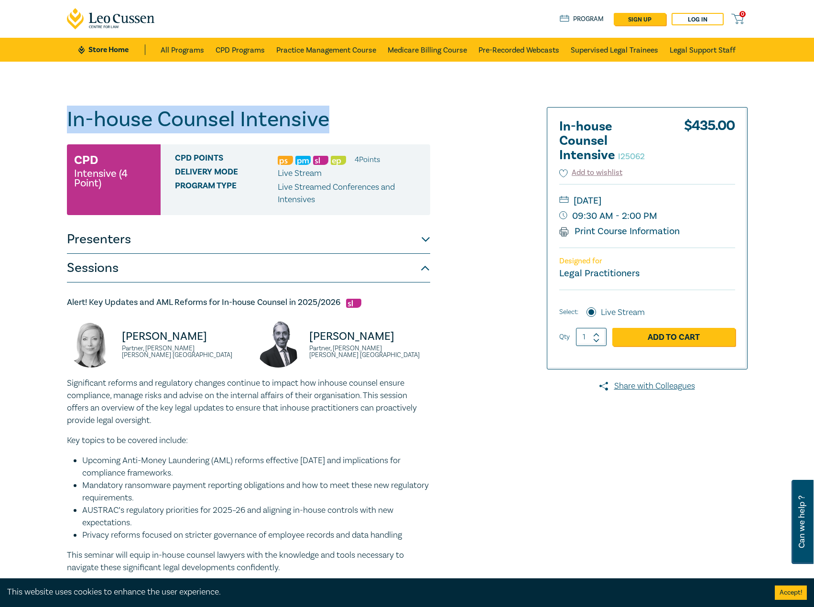
drag, startPoint x: 366, startPoint y: 126, endPoint x: 37, endPoint y: 123, distance: 328.9
copy h1 "In-house Counsel Intensive"
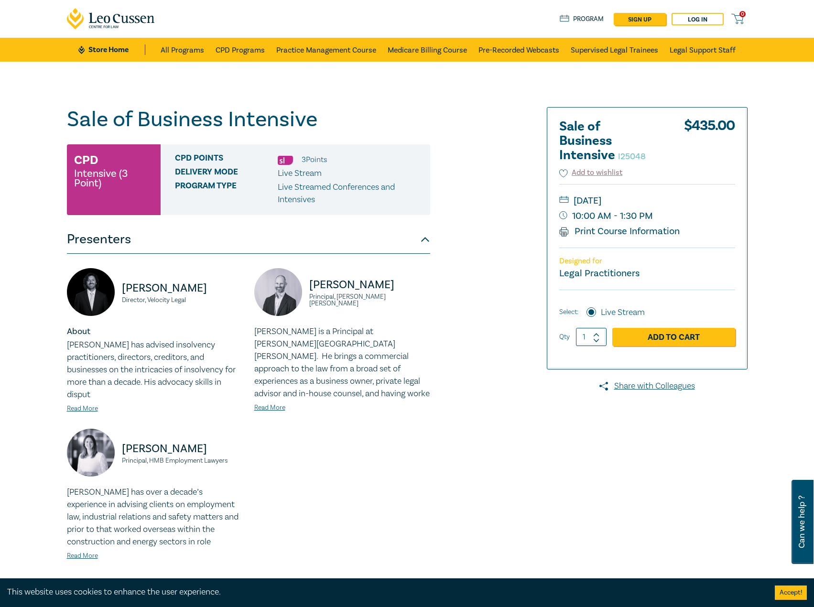
scroll to position [191, 0]
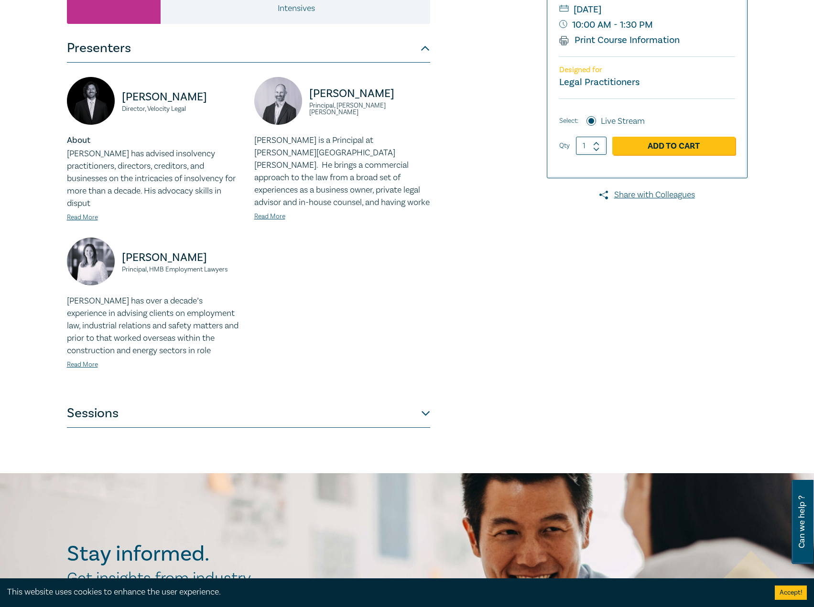
click at [193, 403] on button "Sessions" at bounding box center [248, 413] width 363 height 29
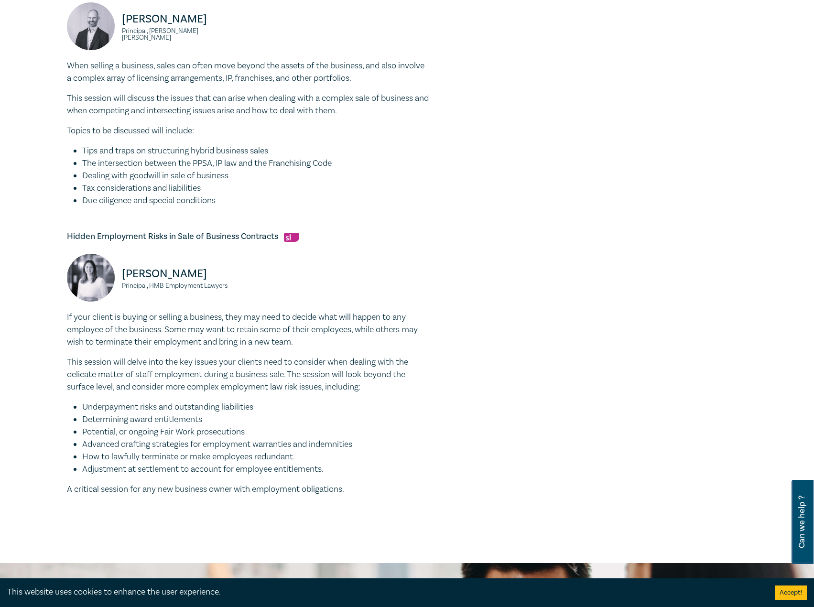
scroll to position [621, 0]
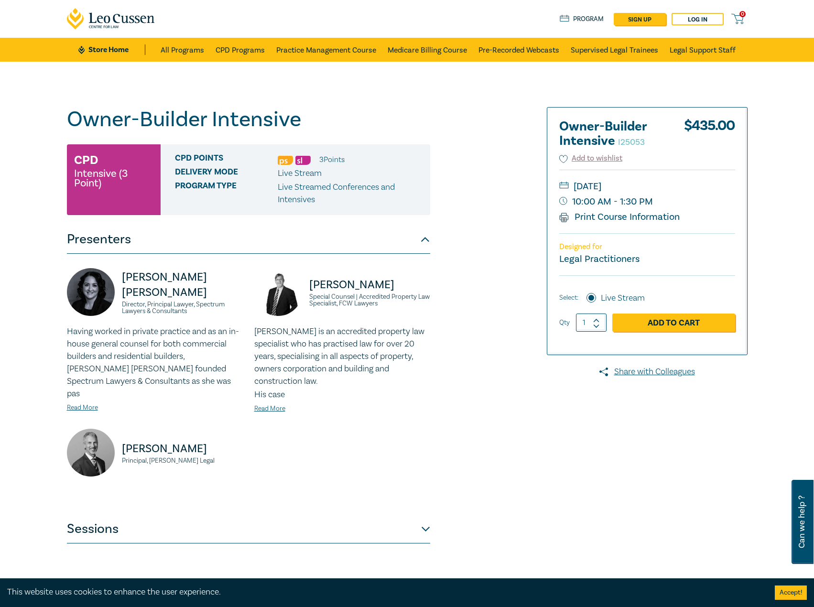
click at [409, 515] on button "Sessions" at bounding box center [248, 529] width 363 height 29
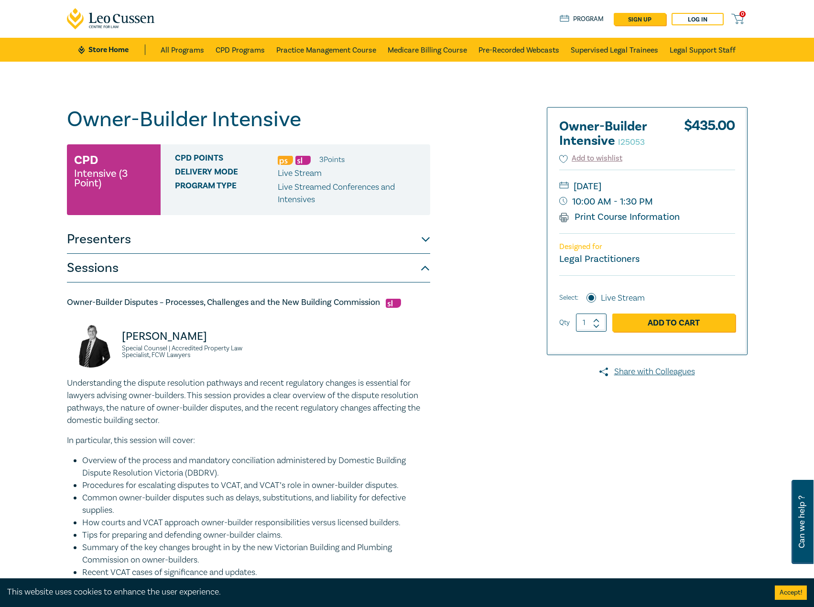
click at [265, 243] on button "Presenters" at bounding box center [248, 239] width 363 height 29
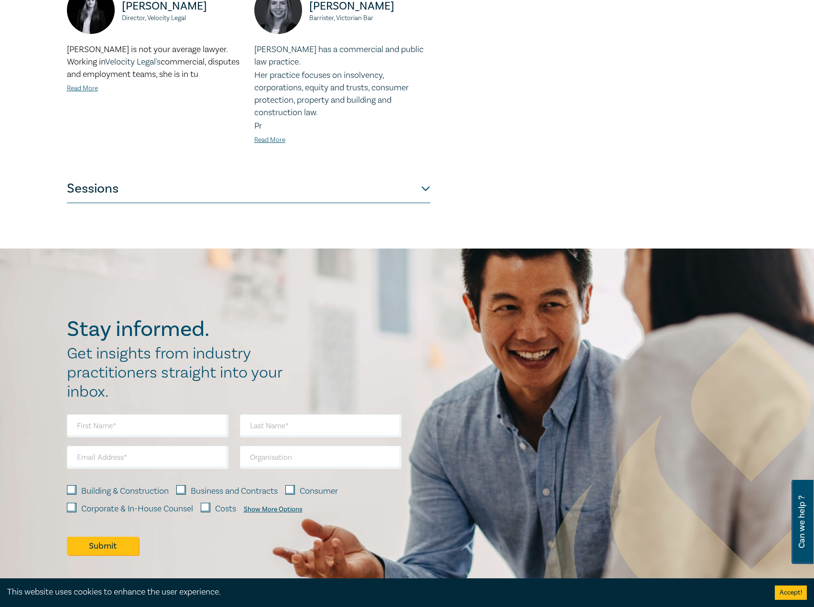
scroll to position [239, 0]
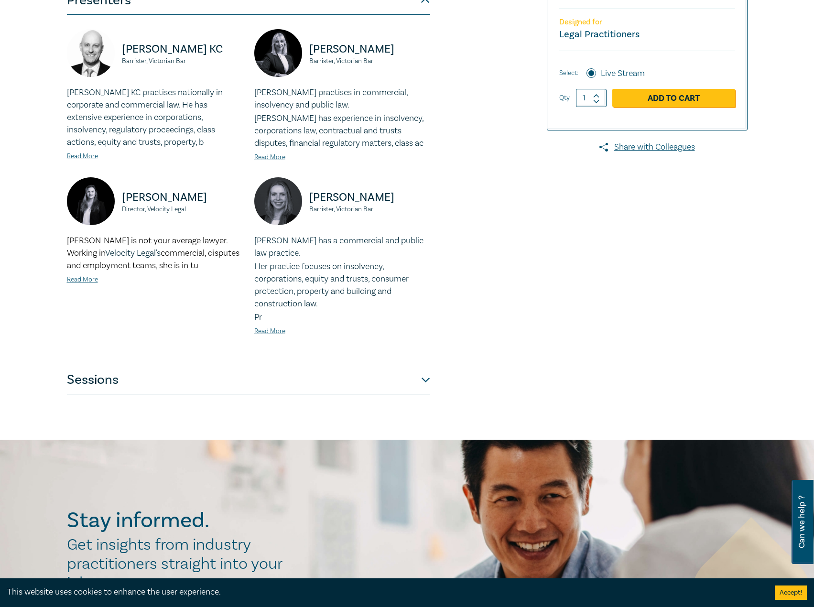
click at [379, 385] on button "Sessions" at bounding box center [248, 380] width 363 height 29
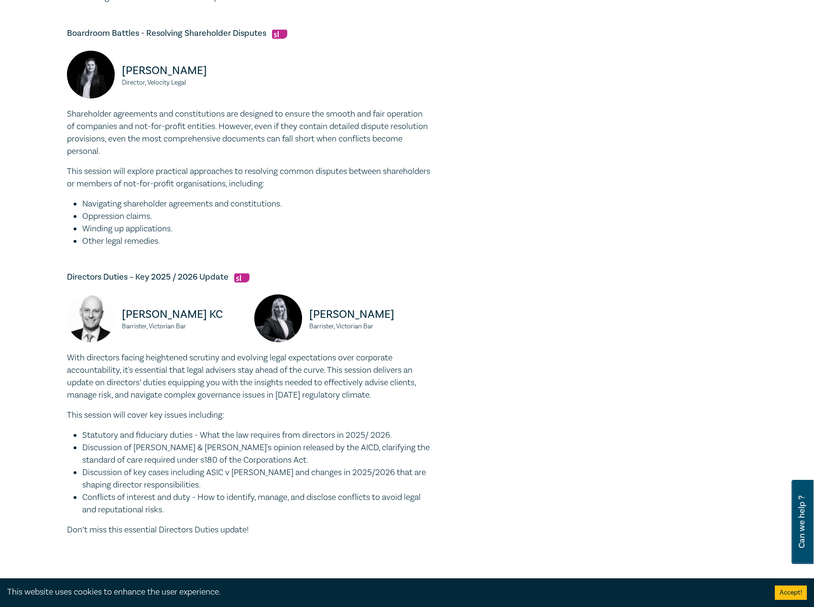
scroll to position [526, 0]
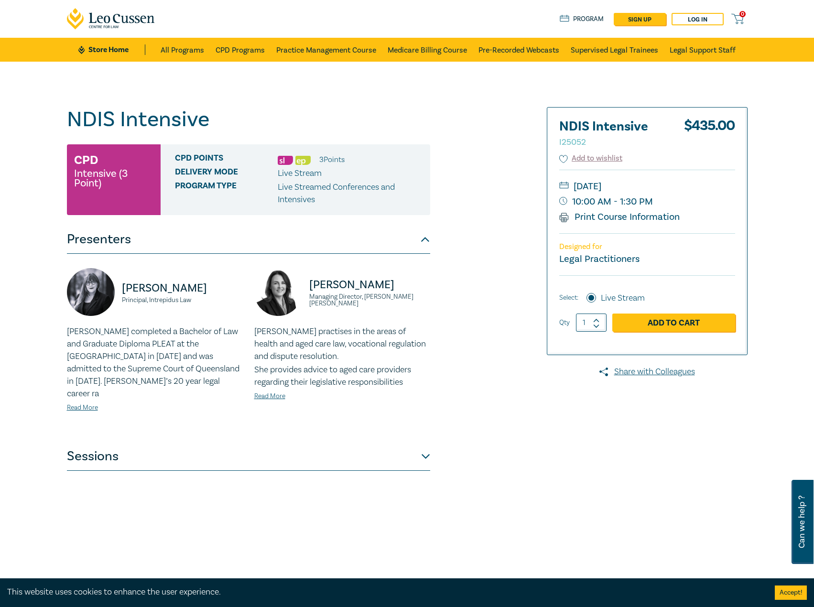
click at [369, 444] on button "Sessions" at bounding box center [248, 456] width 363 height 29
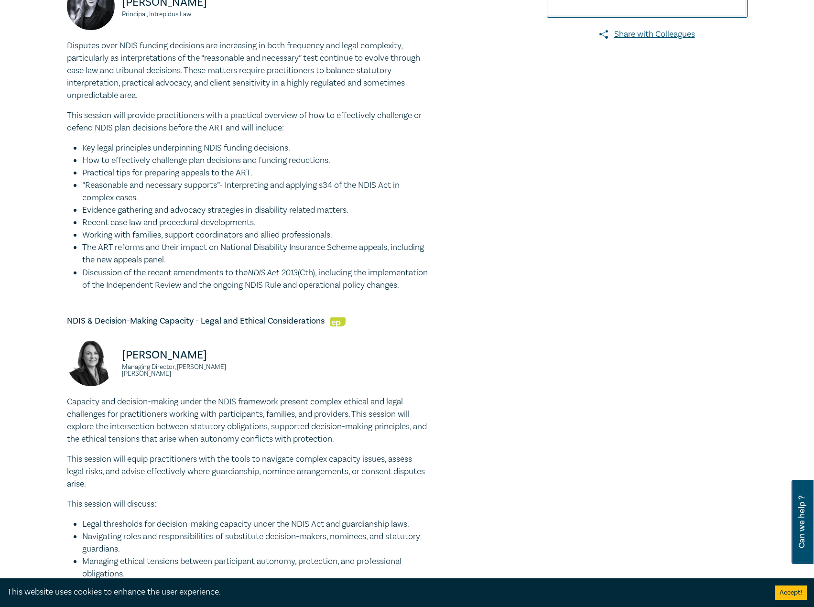
scroll to position [335, 0]
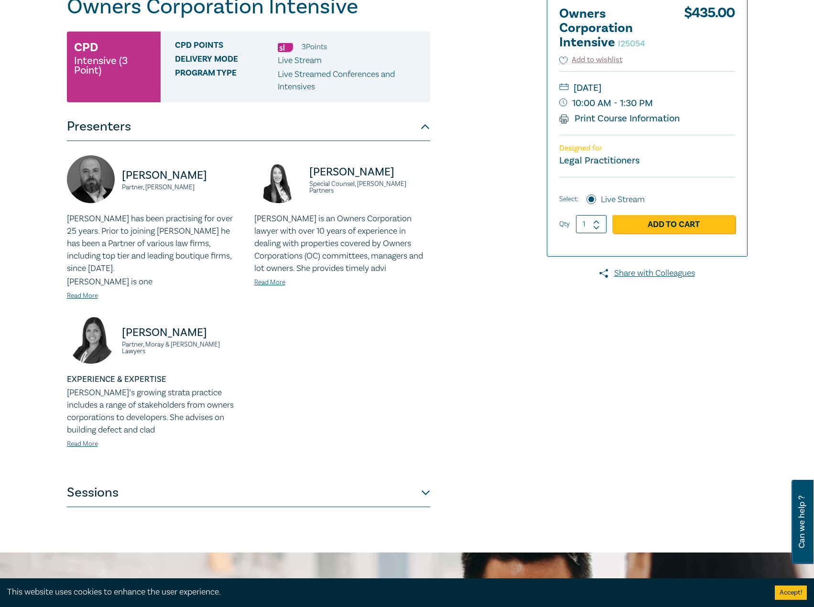
scroll to position [96, 0]
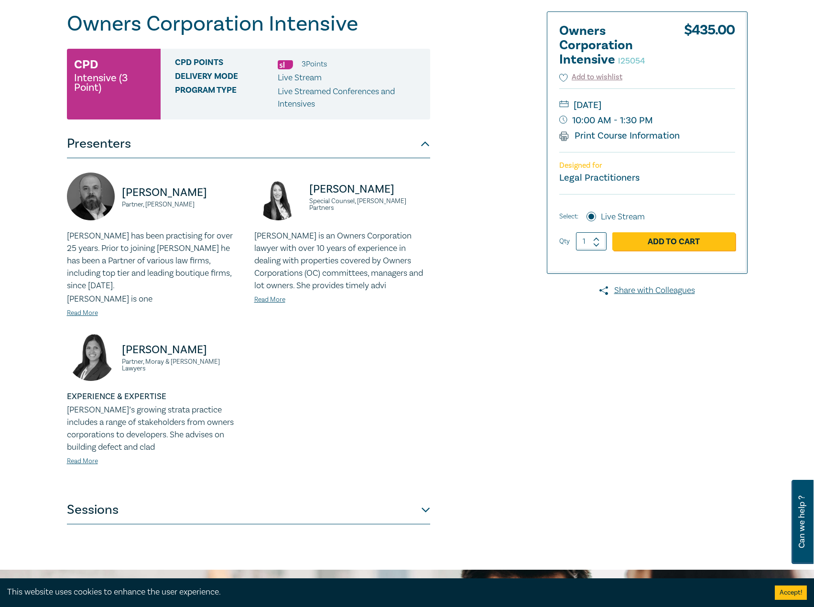
click at [262, 496] on button "Sessions" at bounding box center [248, 510] width 363 height 29
